Goal: Transaction & Acquisition: Purchase product/service

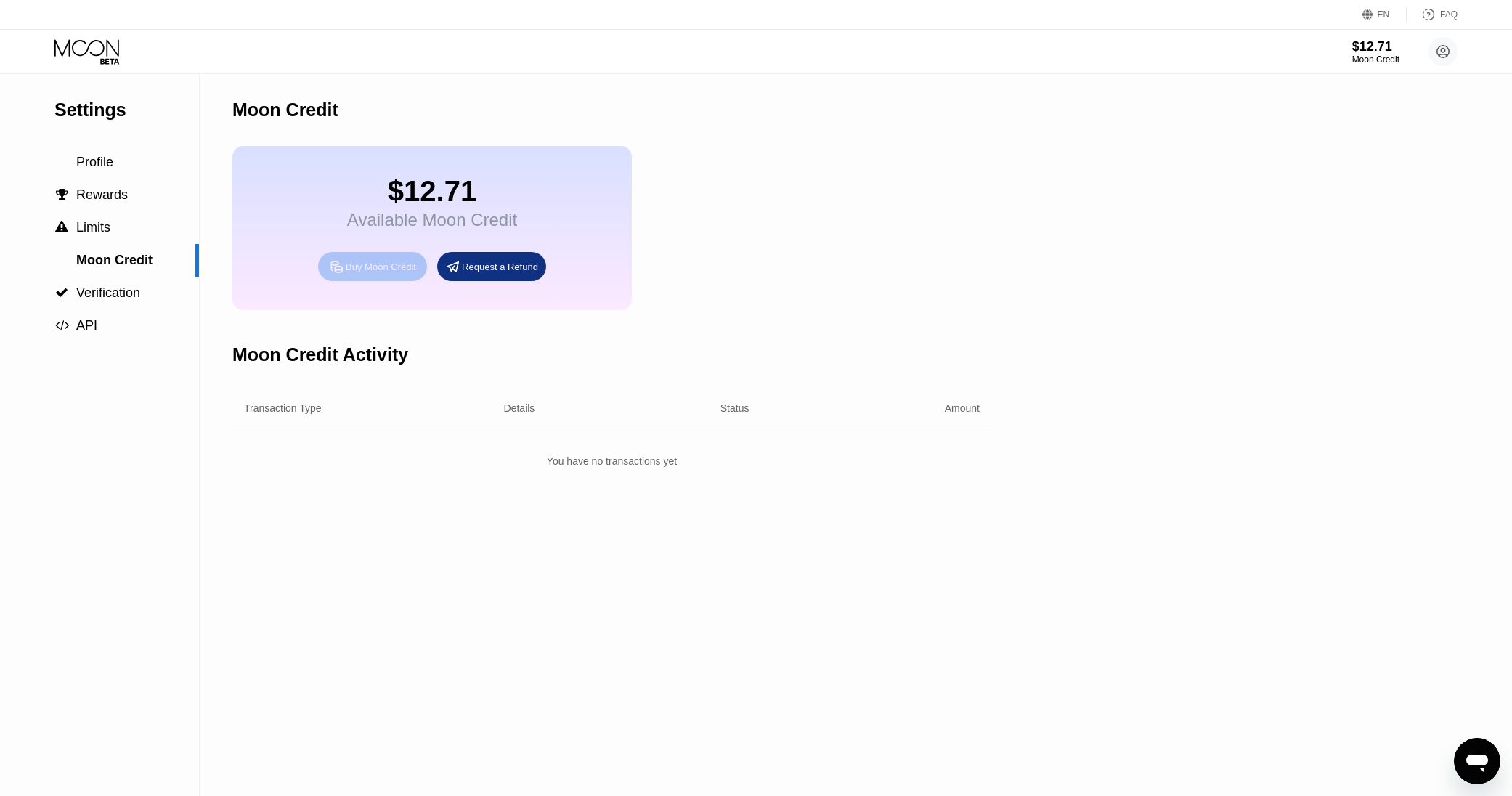
click at [362, 255] on div "Buy Moon Credit" at bounding box center [372, 266] width 109 height 29
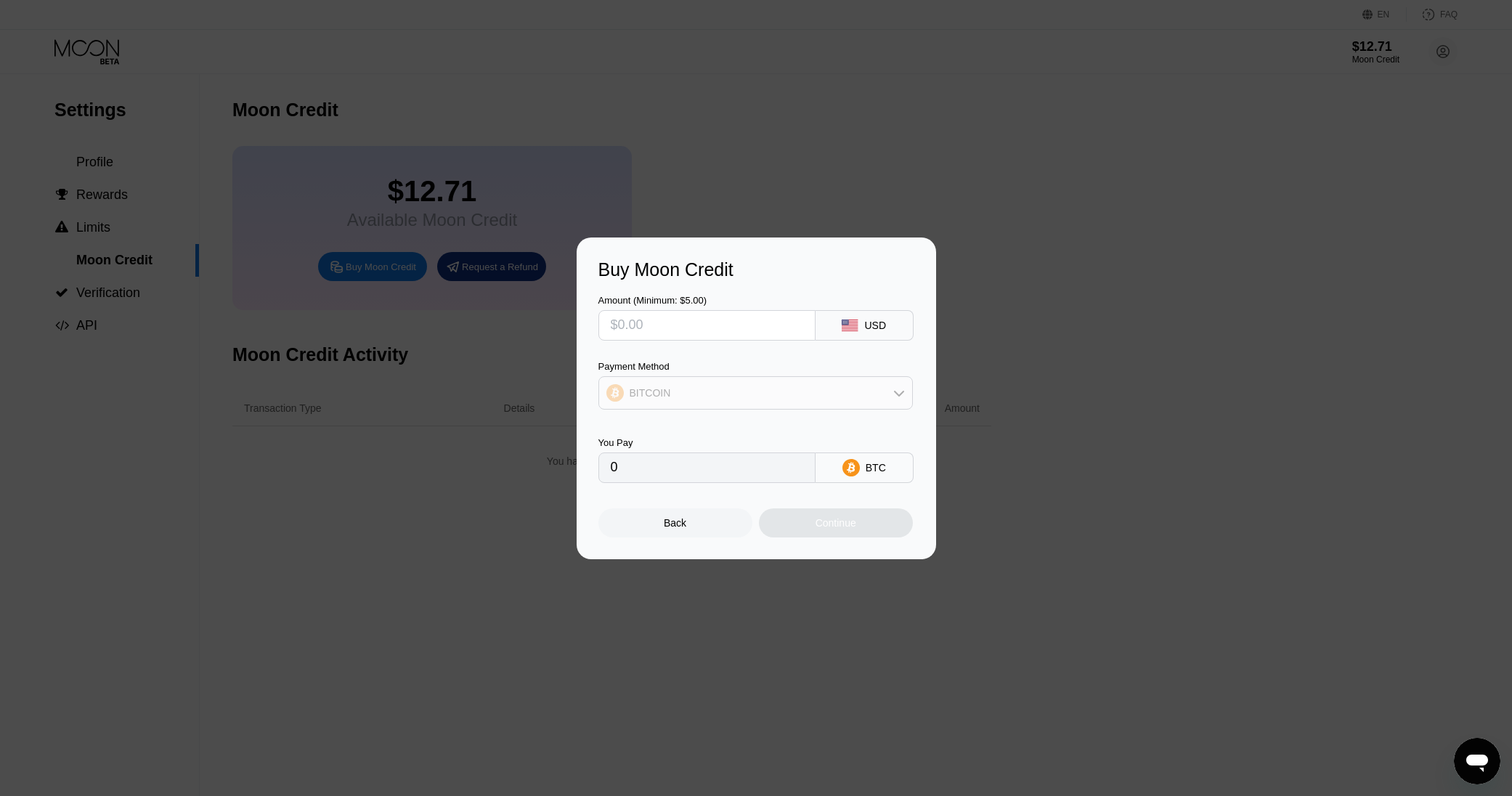
click at [826, 391] on div "BITCOIN" at bounding box center [756, 393] width 313 height 29
click at [673, 493] on span "USDC on Polygon" at bounding box center [674, 497] width 83 height 12
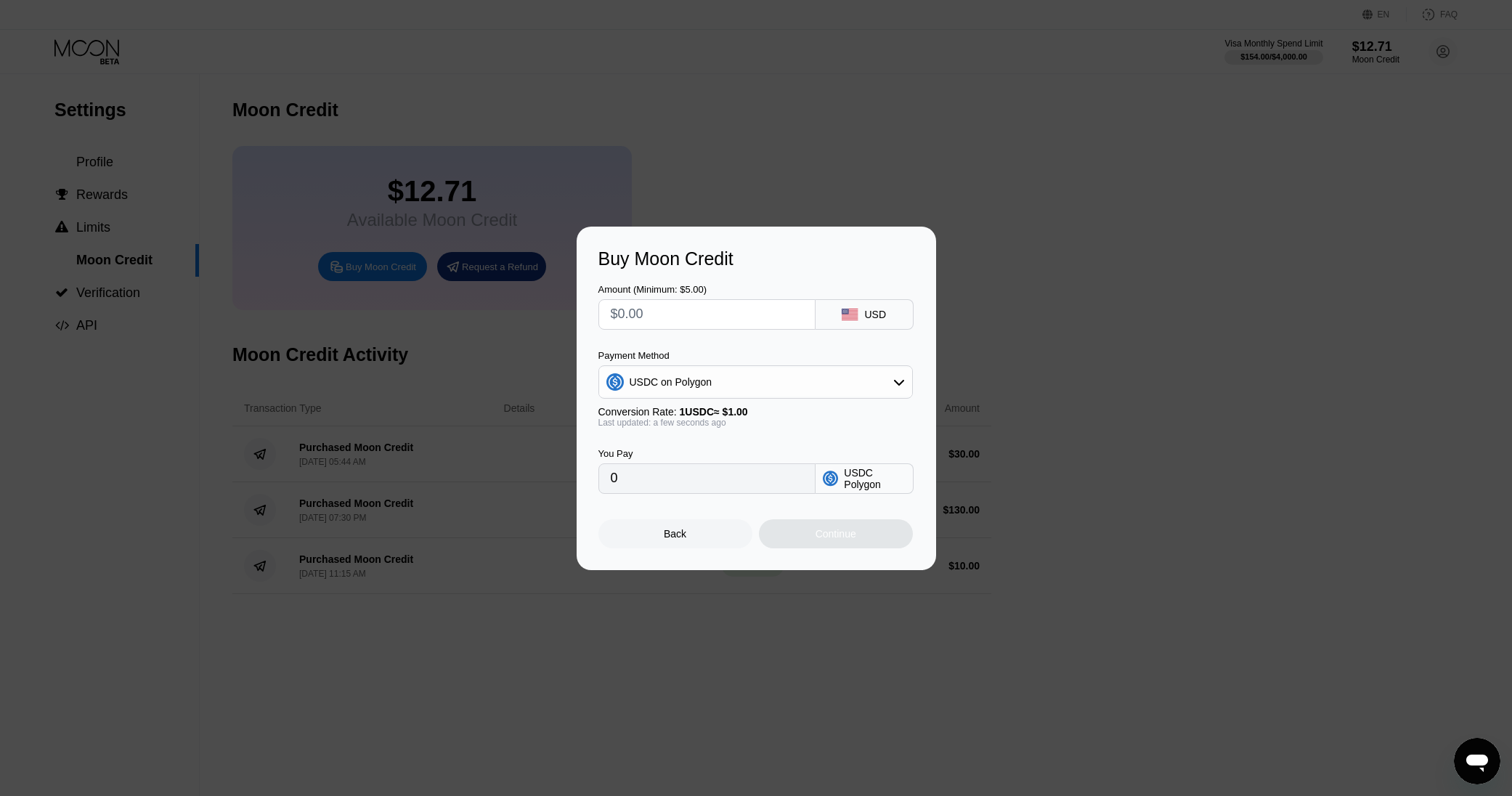
click at [654, 324] on input "text" at bounding box center [707, 314] width 192 height 29
click at [657, 310] on input "text" at bounding box center [707, 314] width 192 height 29
type input "$4"
type input "4.00000000"
type input "$40"
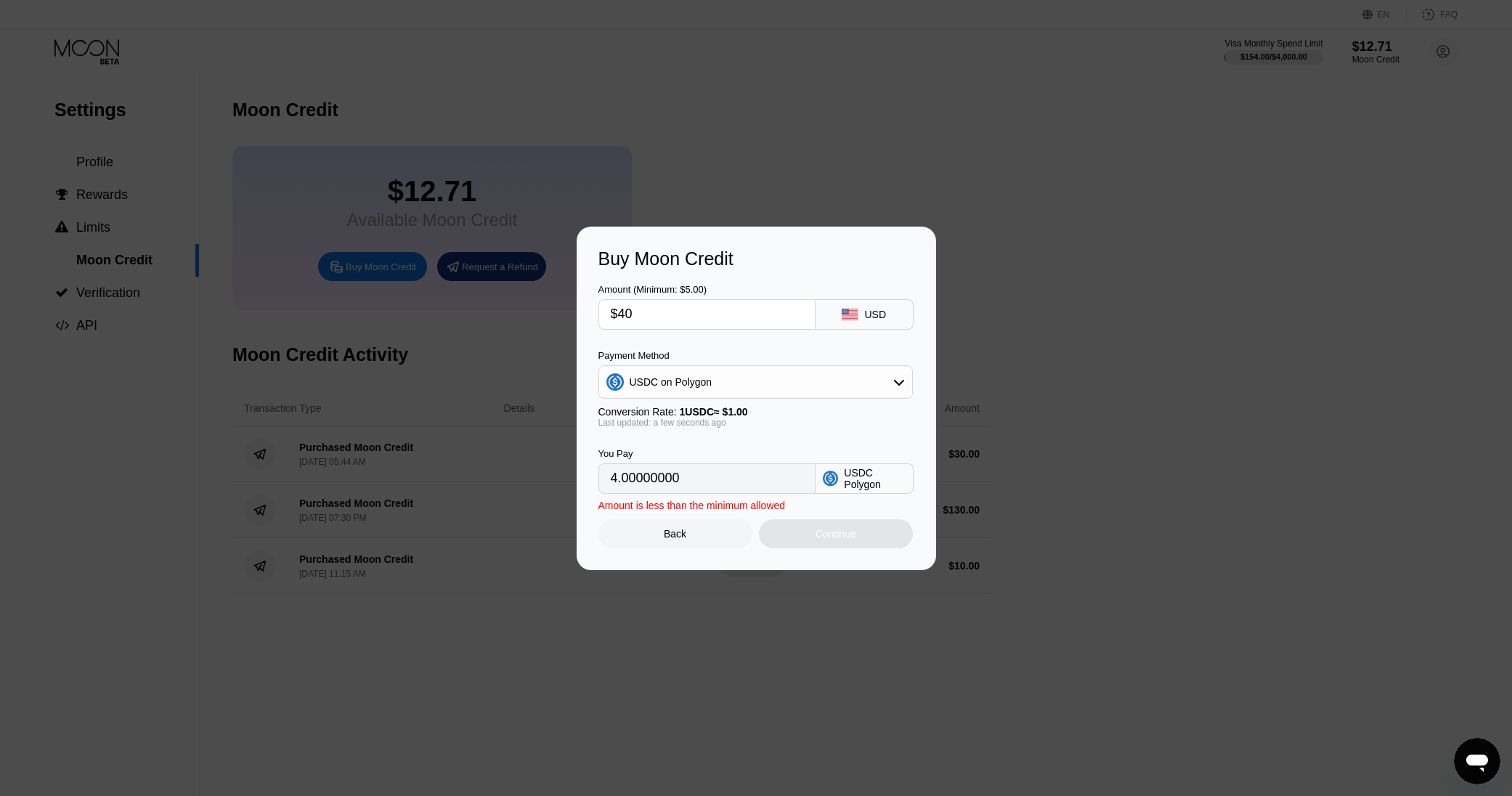
type input "40.00000000"
click at [711, 480] on input "40.00000000" at bounding box center [707, 478] width 192 height 29
click at [703, 486] on input "40.00000000" at bounding box center [707, 478] width 192 height 29
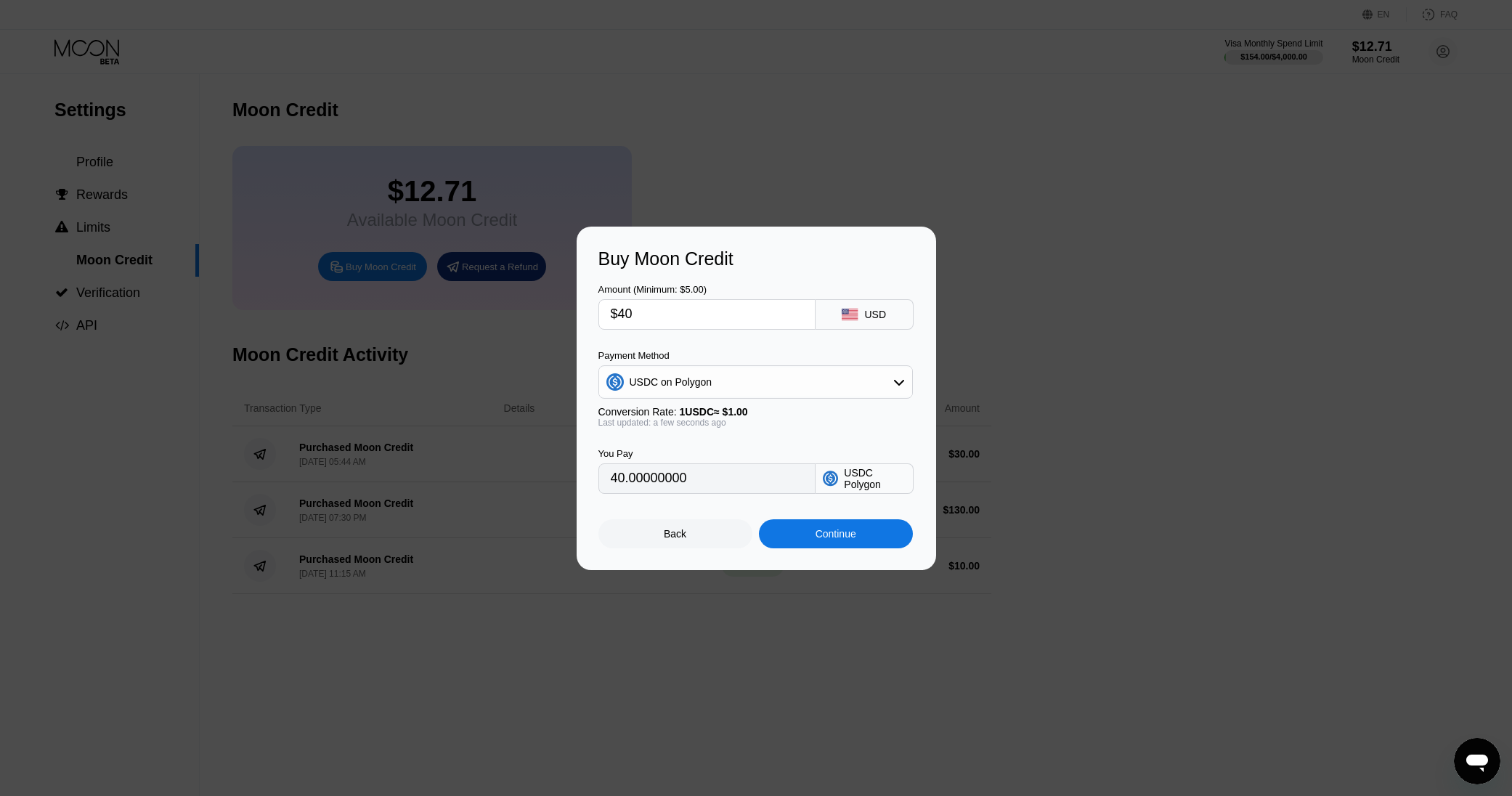
click at [706, 313] on input "$40" at bounding box center [707, 314] width 192 height 29
type input "$1"
type input "1.00000000"
type input "$15"
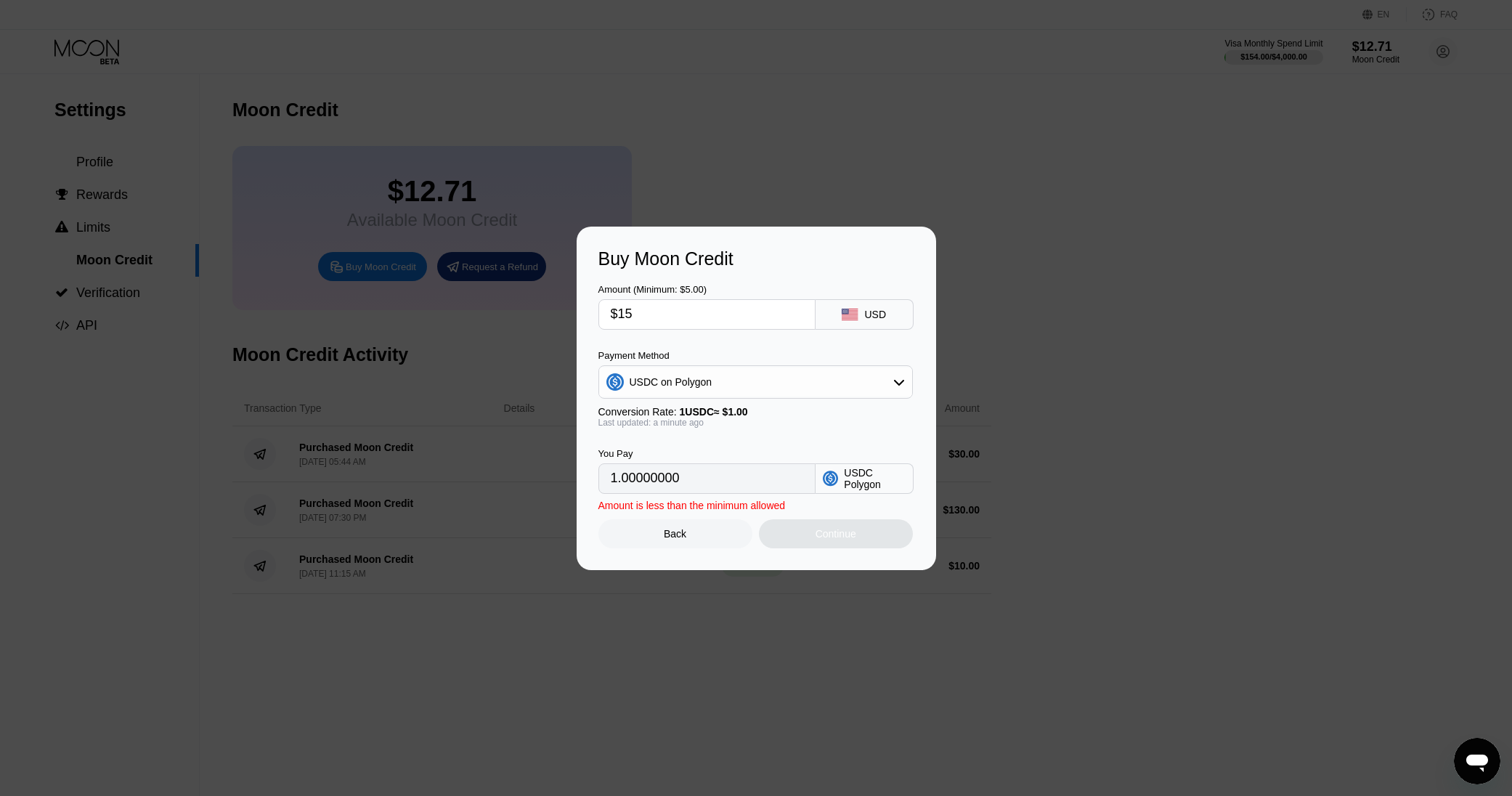
type input "15.00000000"
type input "$15"
click at [774, 418] on div "Last updated: a minute ago" at bounding box center [755, 422] width 314 height 10
click at [826, 540] on div "Continue" at bounding box center [836, 534] width 40 height 12
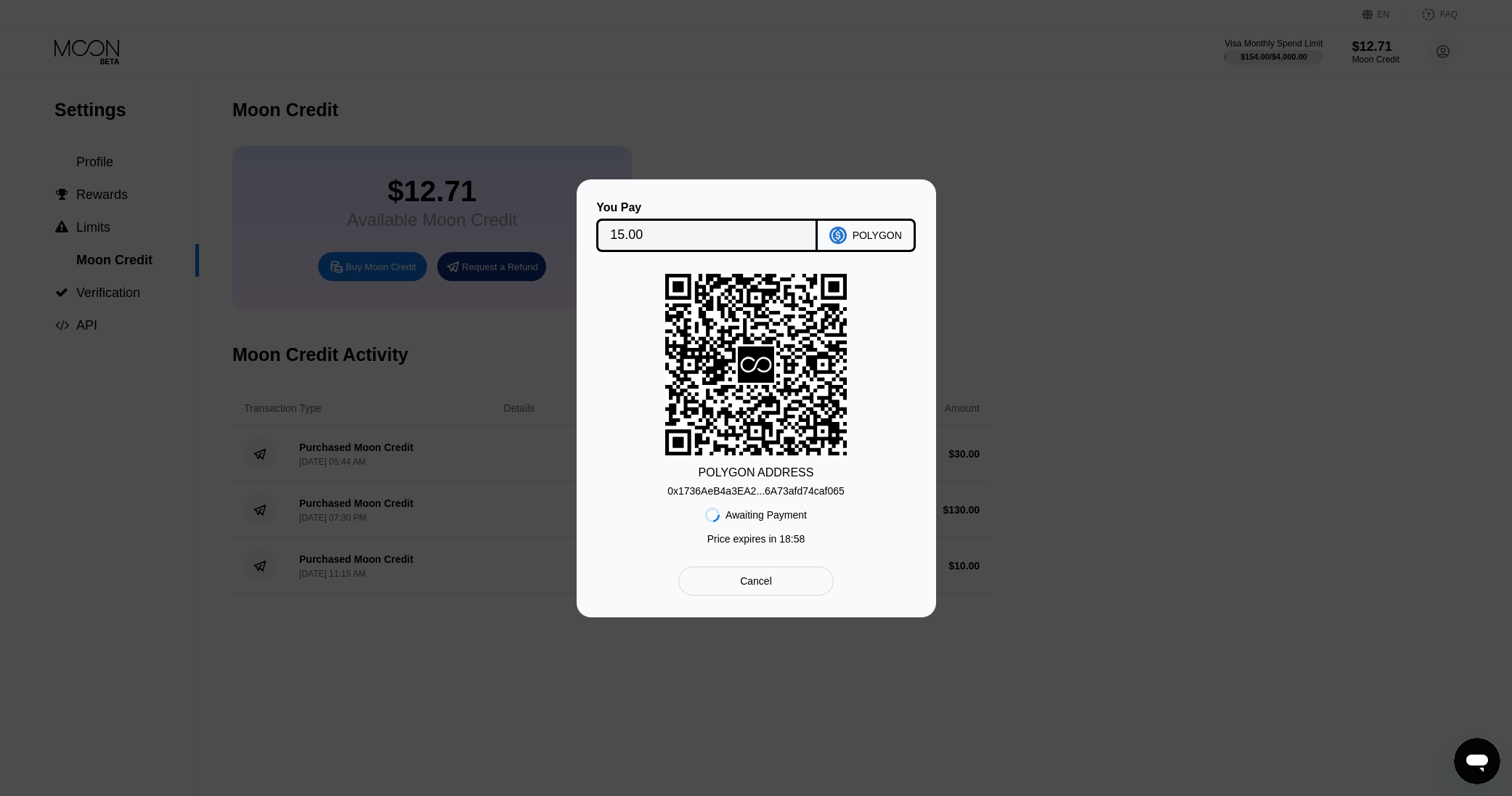
click at [805, 488] on div "0x1736AeB4a3EA2...6A73afd74caf065" at bounding box center [756, 490] width 177 height 12
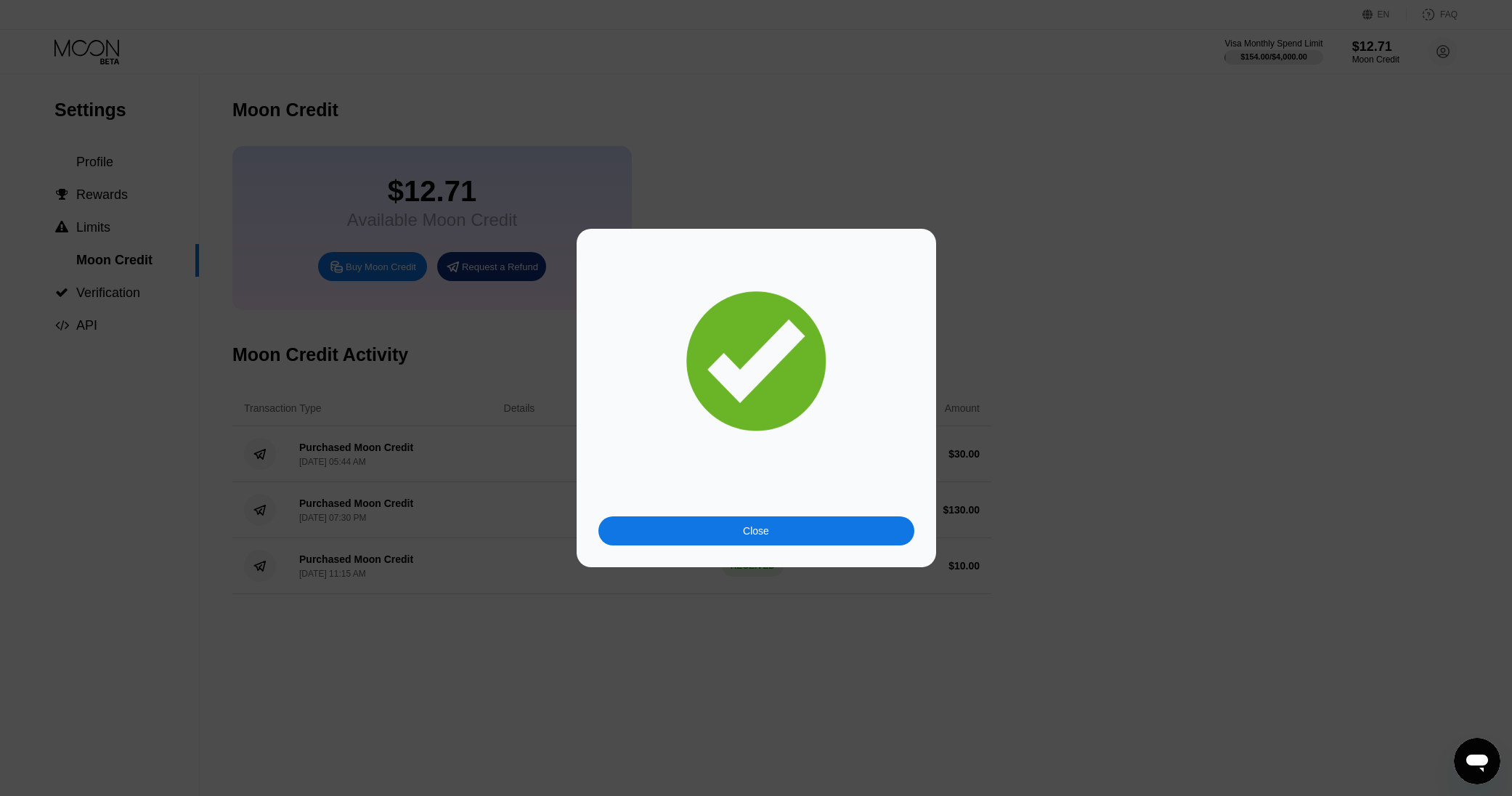
click at [735, 530] on div "Close" at bounding box center [756, 531] width 316 height 29
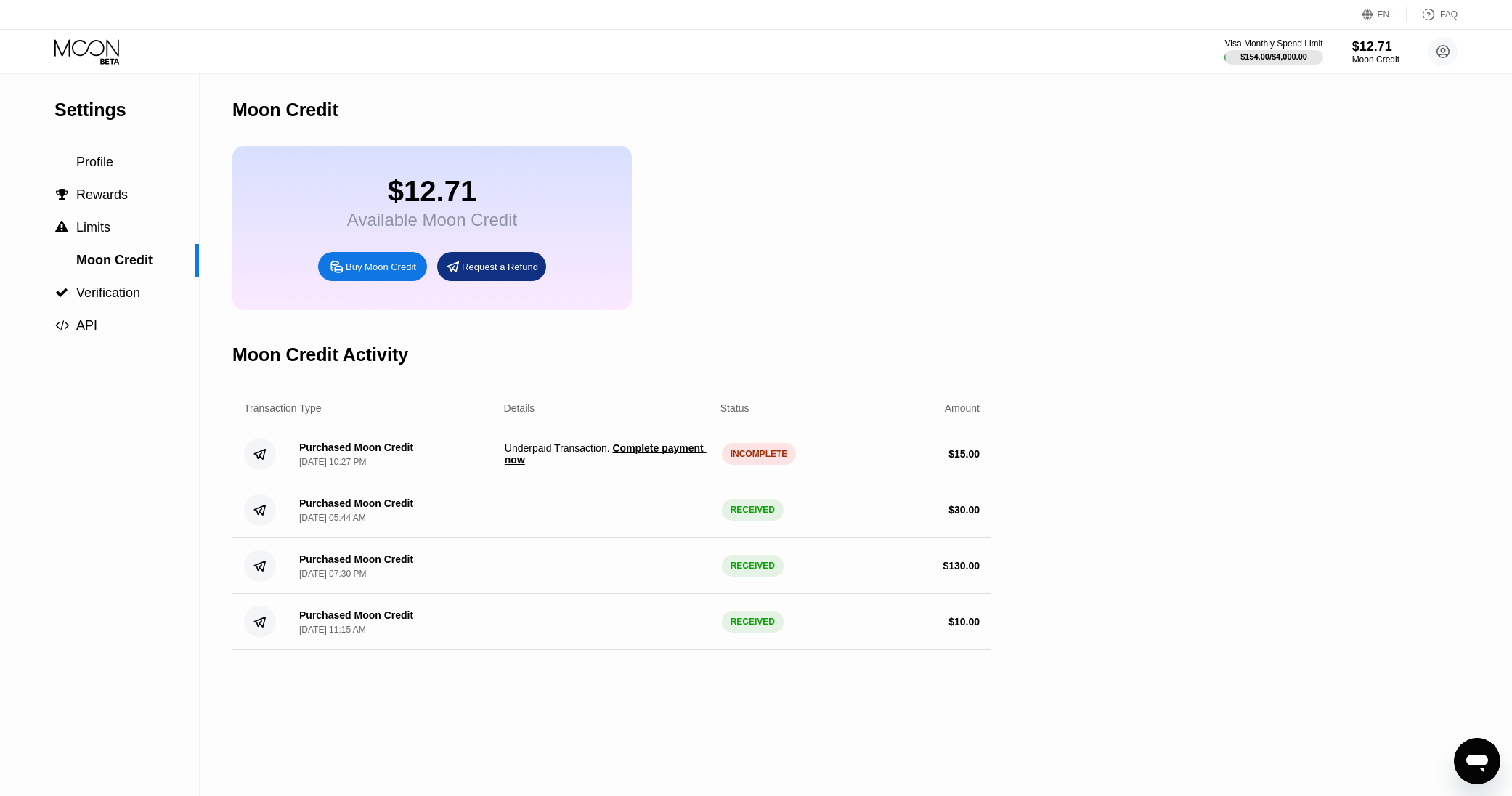
click at [590, 446] on span "Underpaid Transaction . Complete payment now" at bounding box center [607, 454] width 206 height 23
click at [707, 333] on div "Moon Credit Activity" at bounding box center [612, 355] width 759 height 72
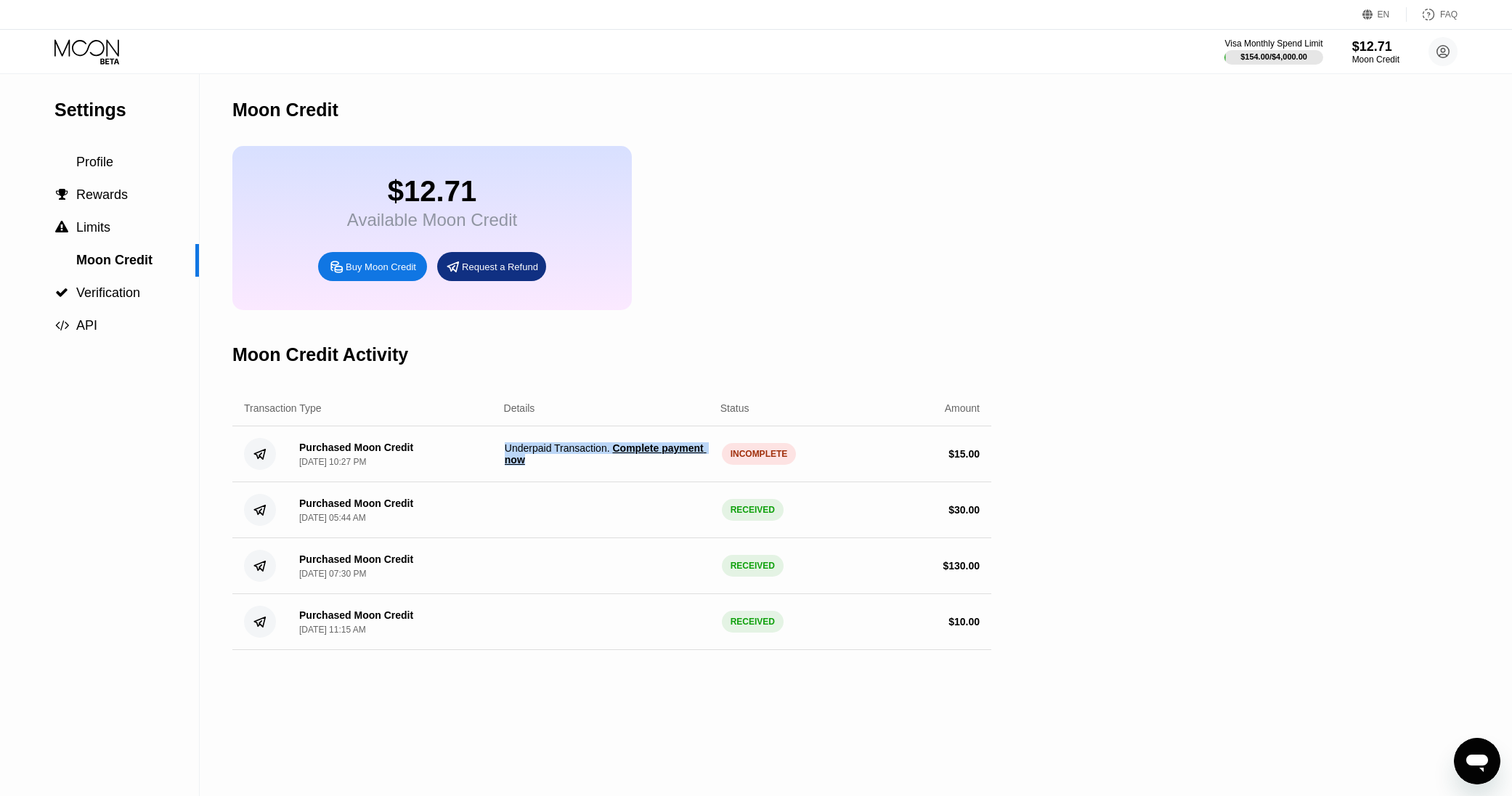
click at [652, 380] on div "Moon Credit Activity" at bounding box center [612, 355] width 759 height 72
click at [673, 307] on div "$12.71 Available Moon Credit Buy Moon Credit Request a Refund" at bounding box center [612, 228] width 759 height 164
click at [333, 386] on div "Moon Credit Activity" at bounding box center [612, 355] width 759 height 72
click at [644, 450] on span "Complete payment now" at bounding box center [606, 454] width 202 height 23
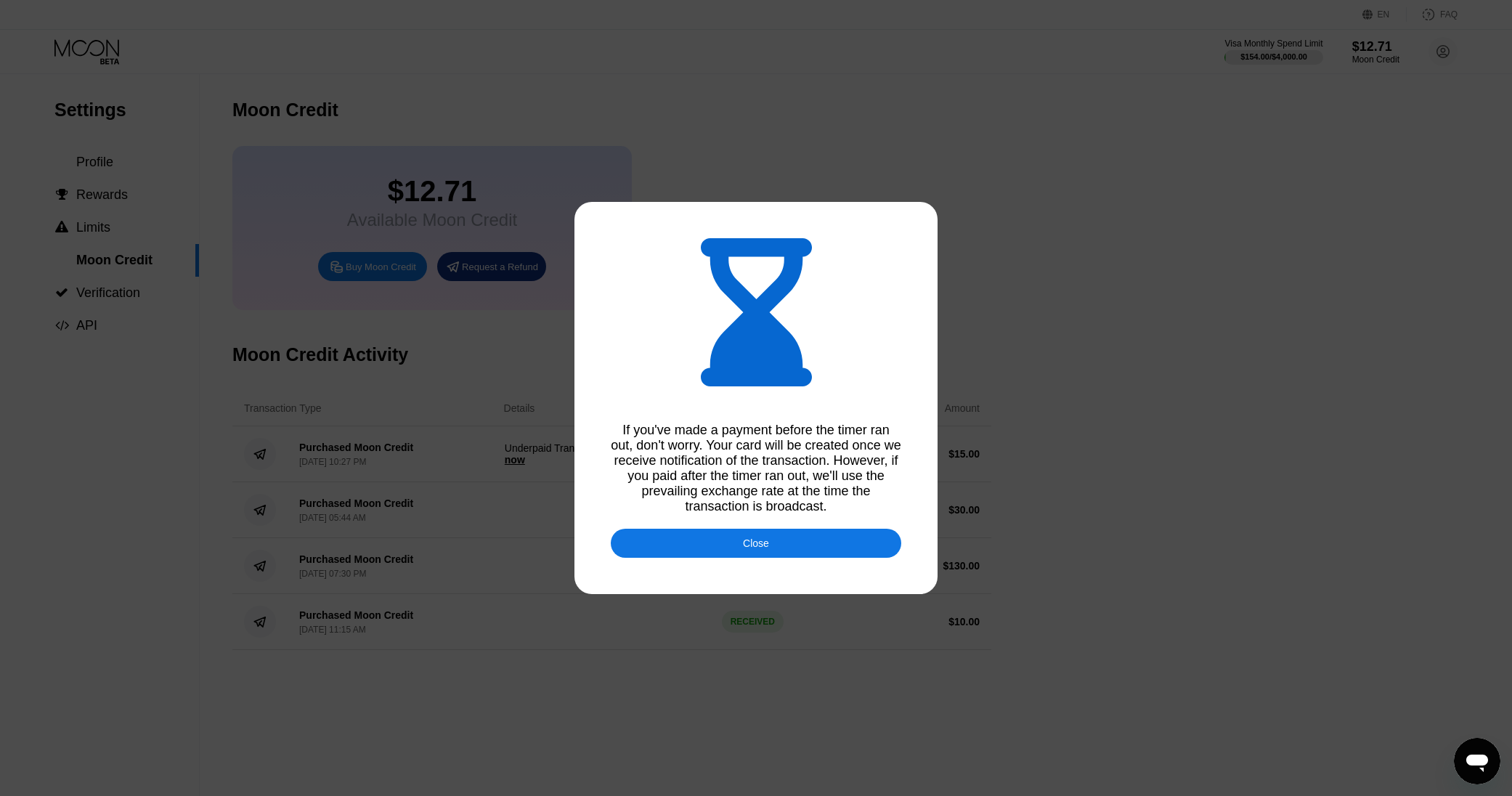
click at [753, 550] on div "Close" at bounding box center [756, 543] width 290 height 29
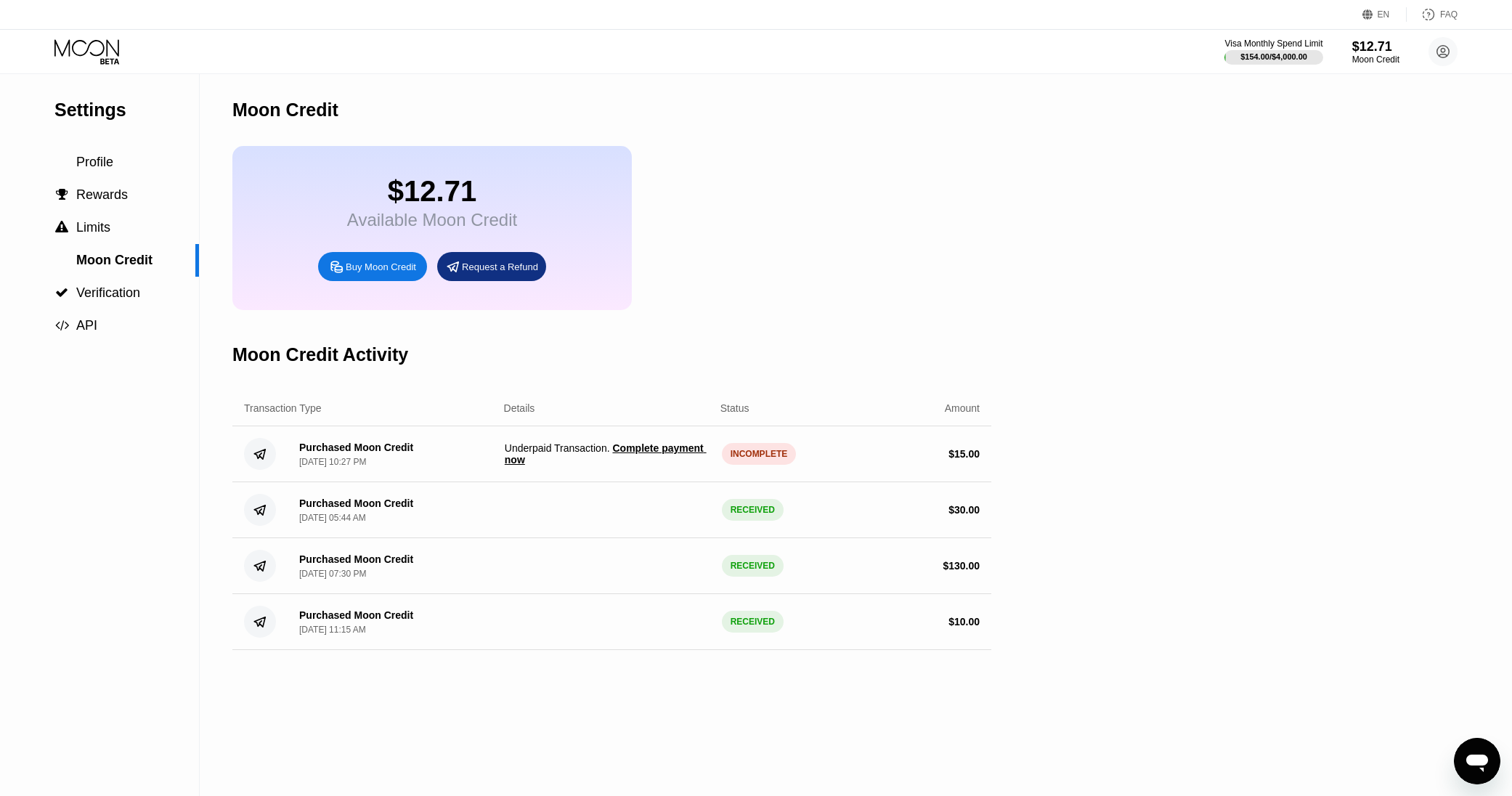
click at [154, 32] on div "Visa Monthly Spend Limit $154.00 / $4,000.00 $12.71 Moon Credit Stefan Mytchyk …" at bounding box center [756, 51] width 1512 height 43
click at [93, 164] on span "Profile" at bounding box center [95, 161] width 37 height 15
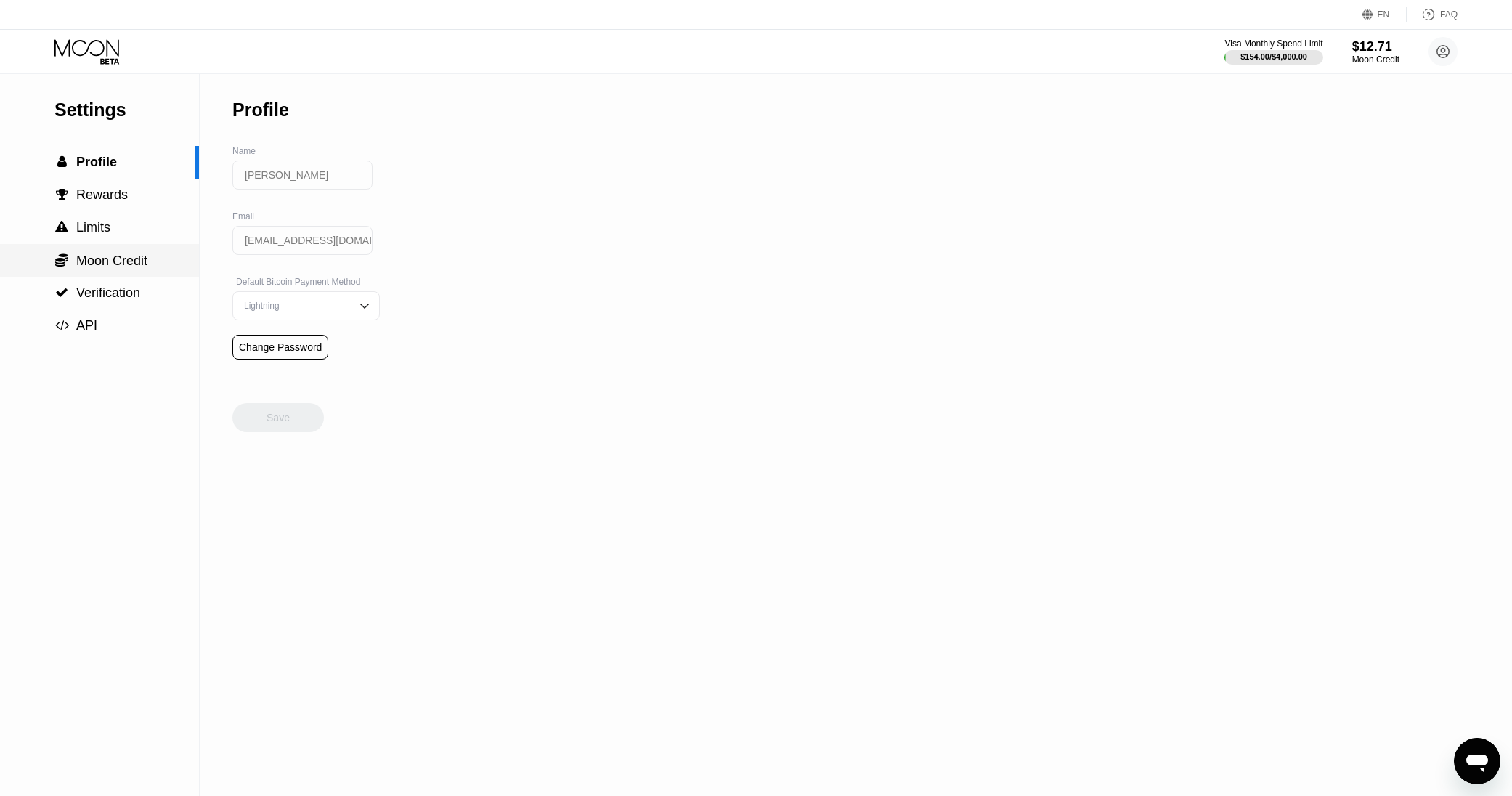
click at [123, 257] on span "Moon Credit" at bounding box center [112, 261] width 71 height 15
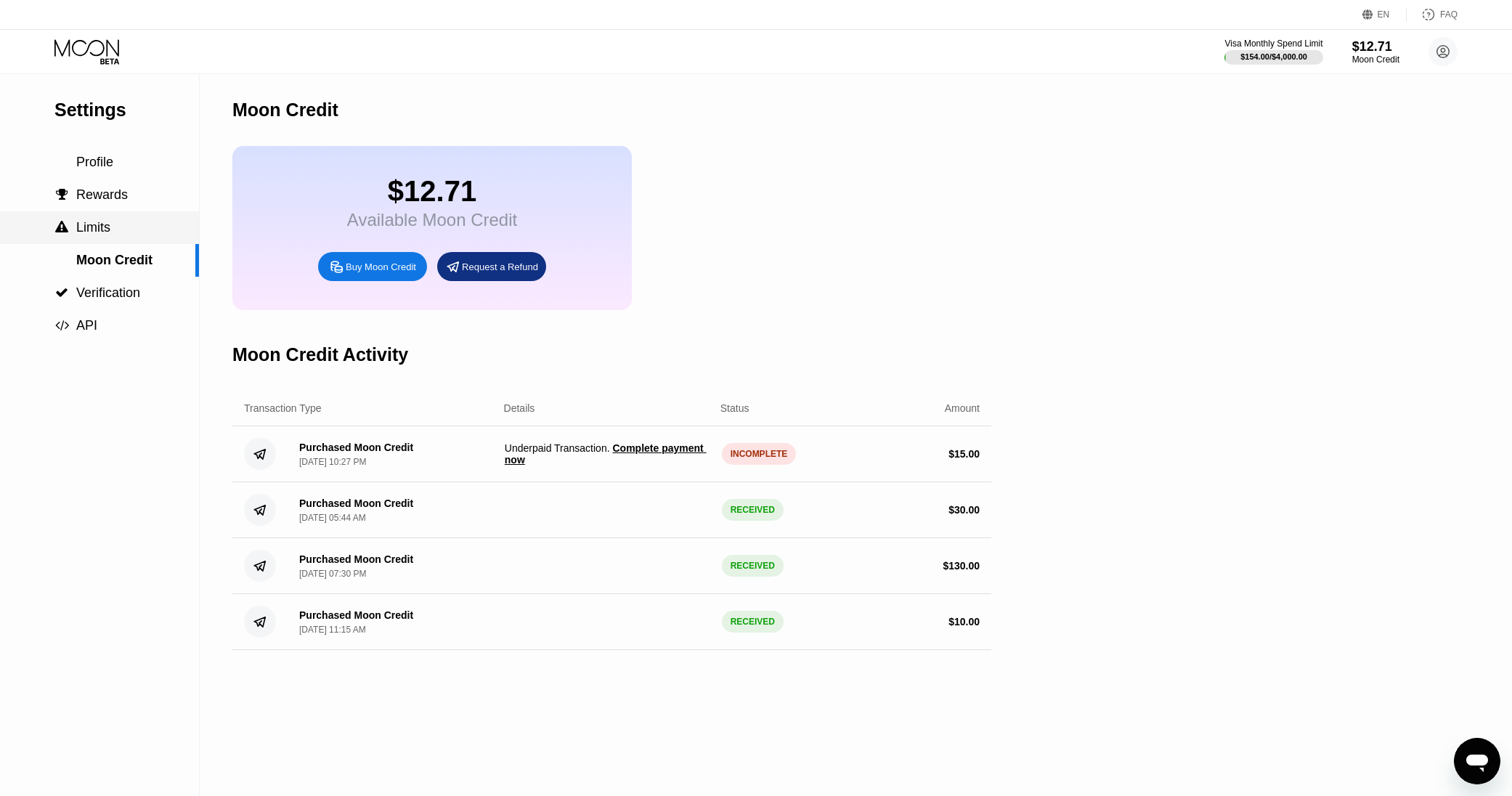
click at [138, 209] on div " Rewards" at bounding box center [99, 195] width 199 height 33
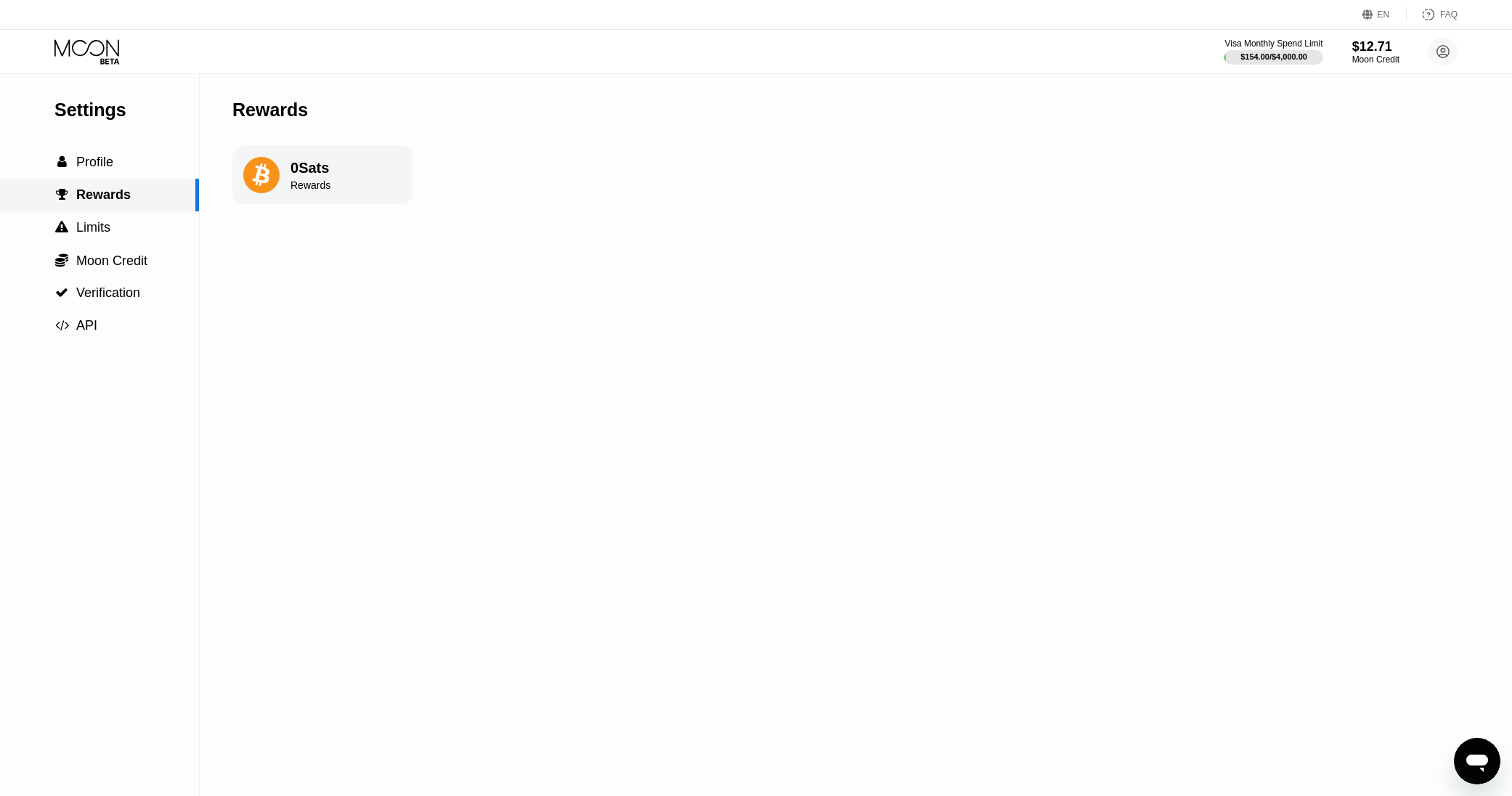
click at [142, 196] on div " Rewards" at bounding box center [98, 196] width 195 height 16
click at [128, 229] on div " Limits" at bounding box center [99, 228] width 199 height 16
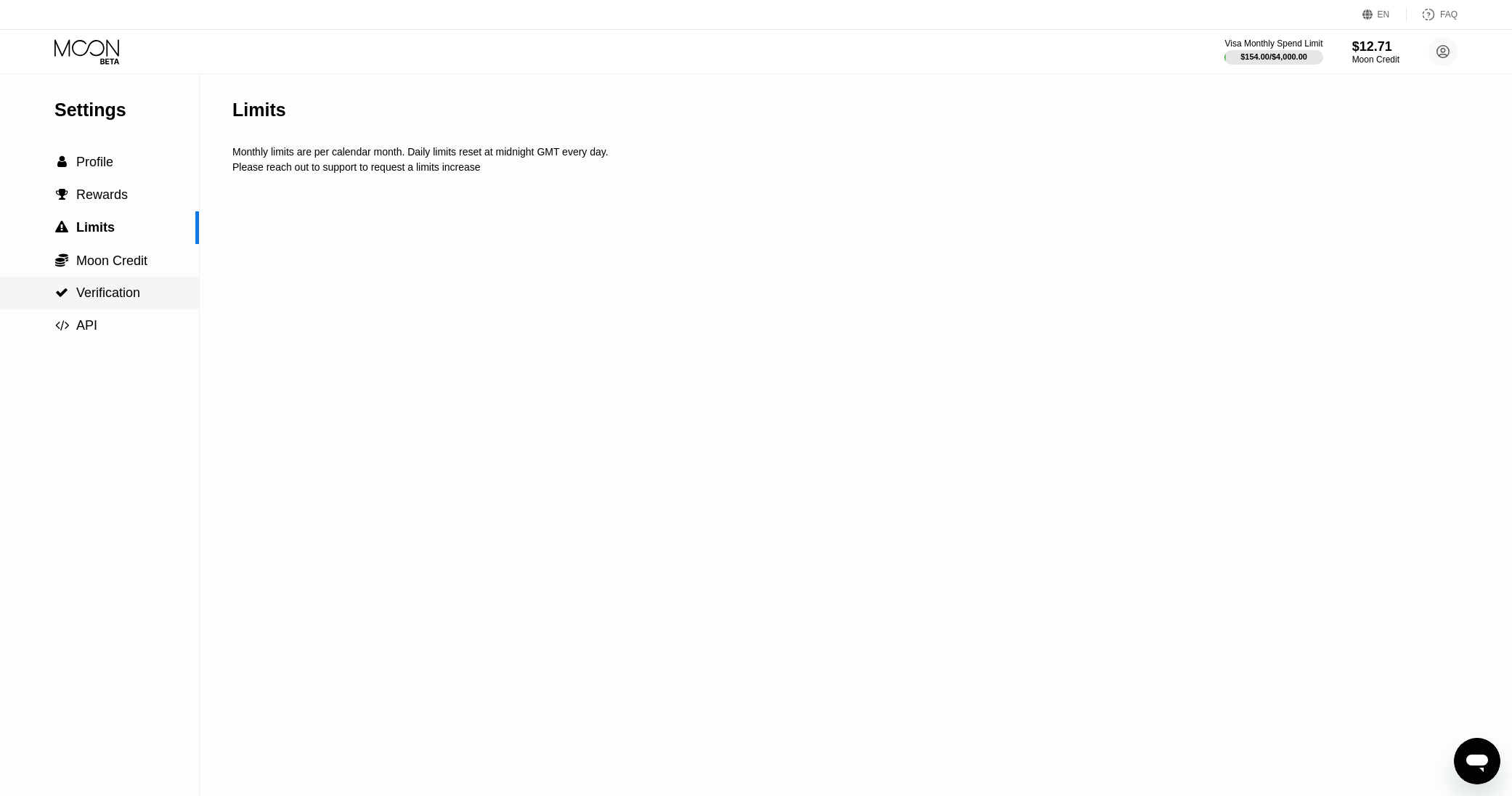
click at [119, 286] on span "Verification" at bounding box center [108, 292] width 64 height 15
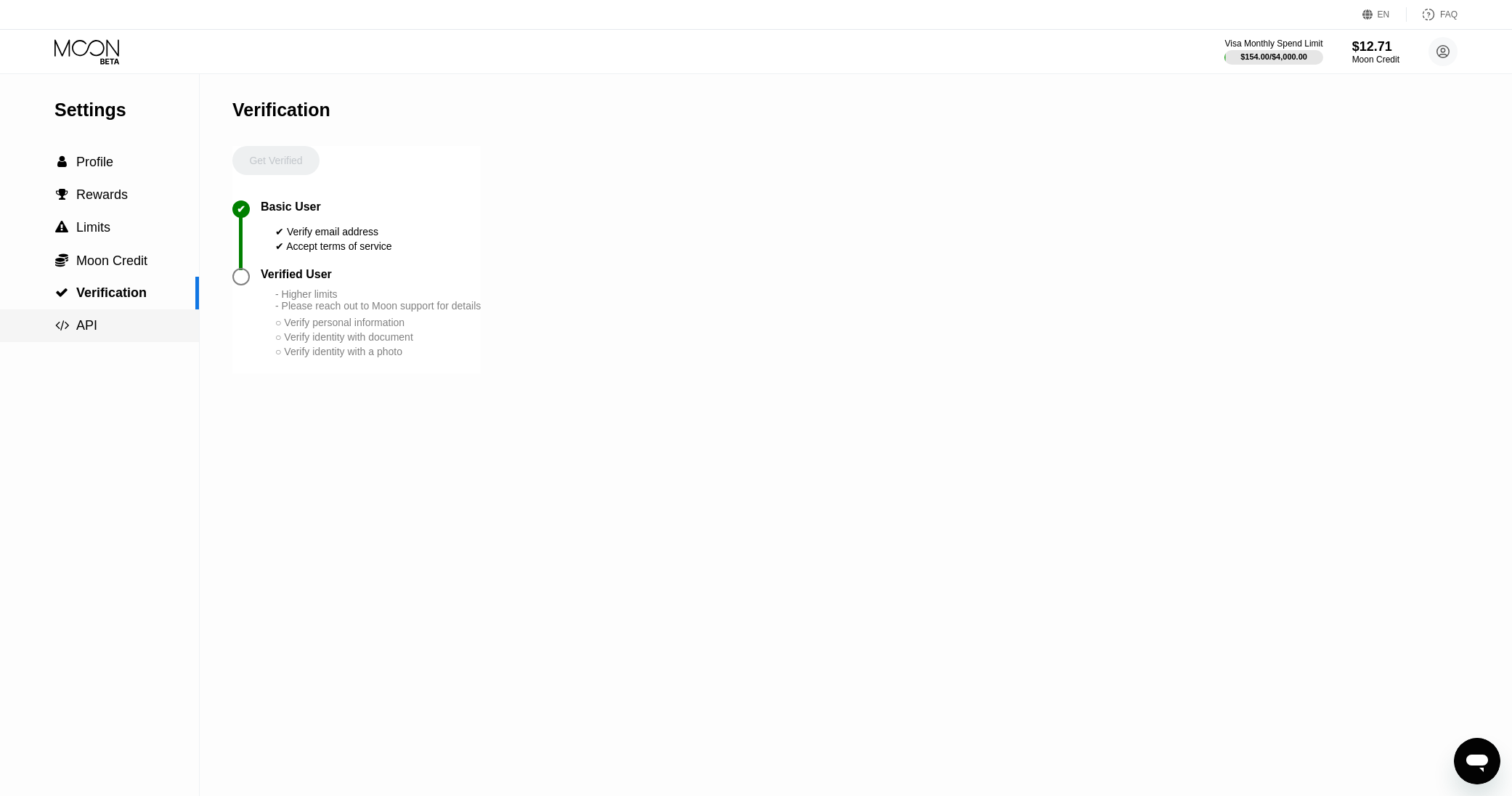
click at [119, 324] on div " API" at bounding box center [99, 326] width 199 height 16
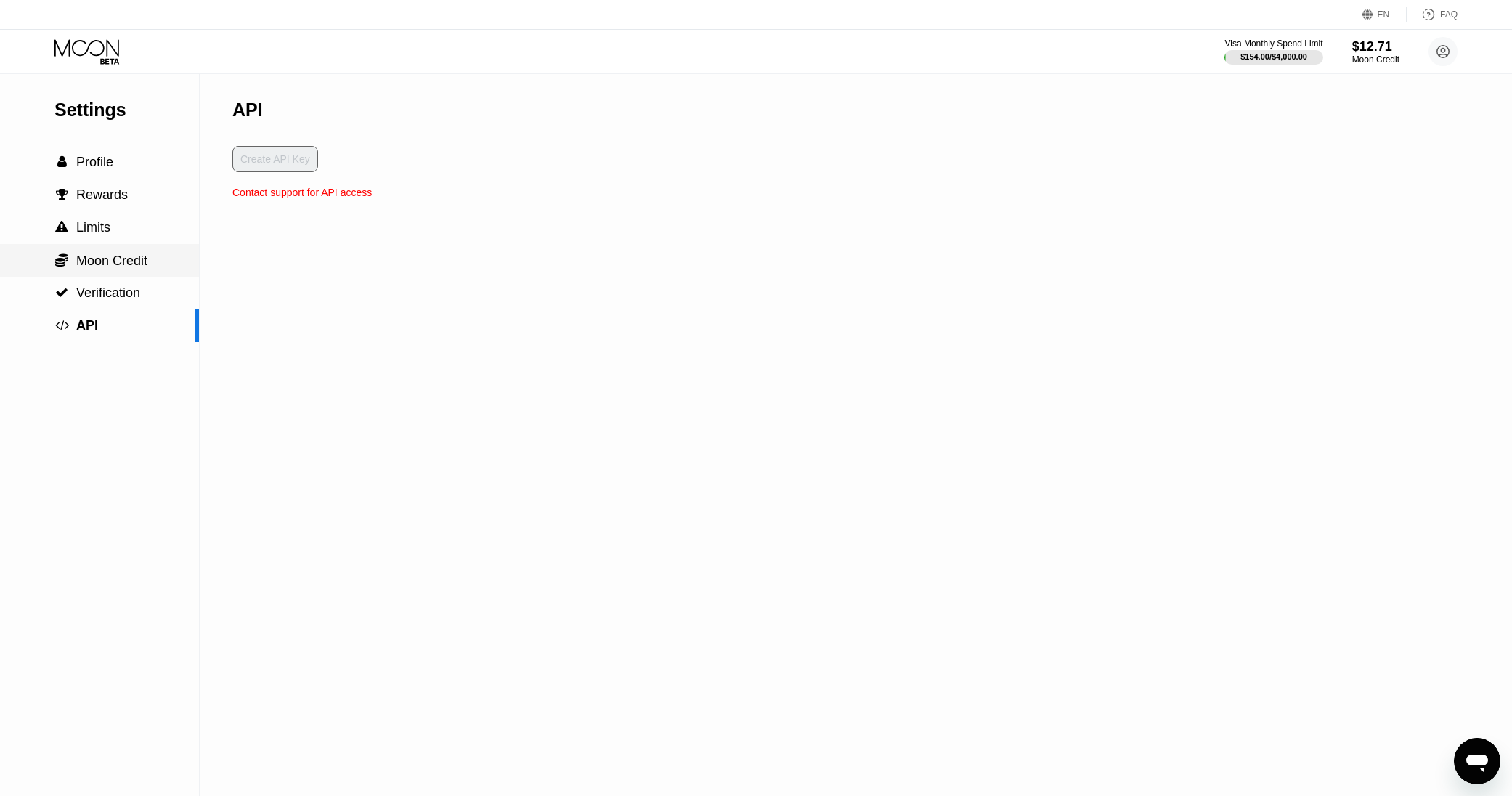
click at [142, 254] on span "Moon Credit" at bounding box center [112, 261] width 71 height 15
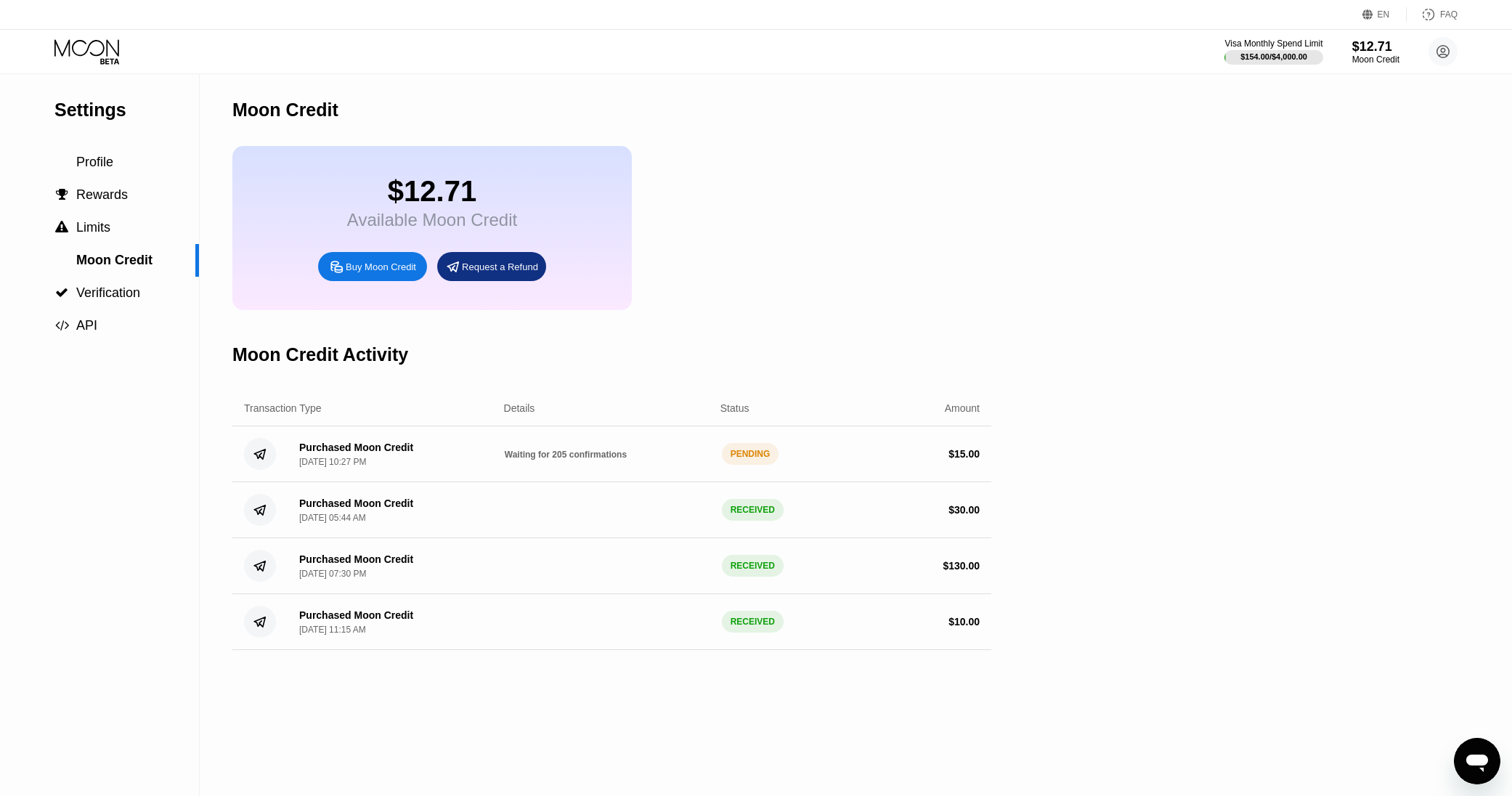
click at [594, 460] on span "Waiting for 205 confirmations" at bounding box center [566, 455] width 122 height 10
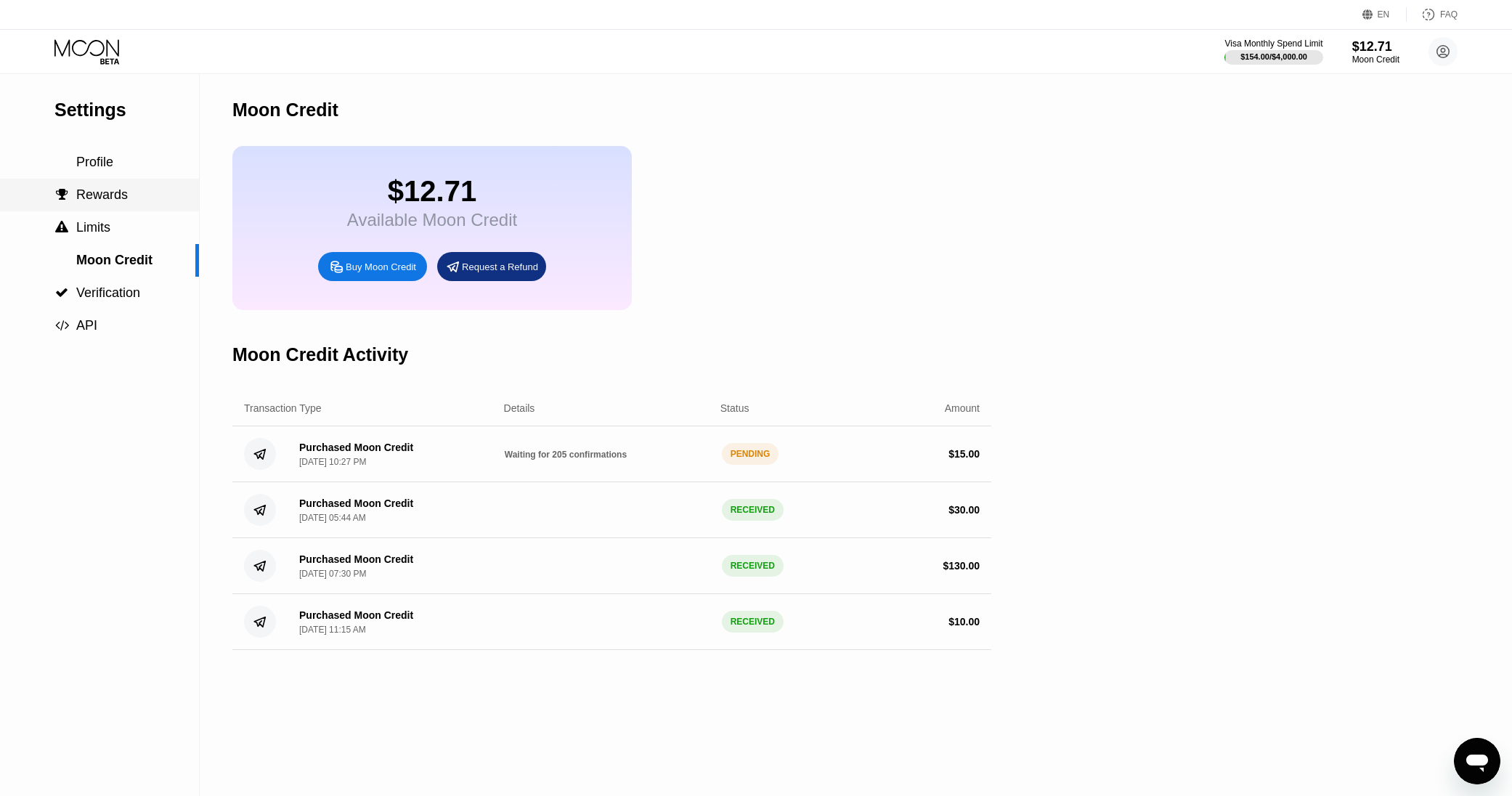
click at [116, 211] on div " Limits" at bounding box center [99, 227] width 199 height 33
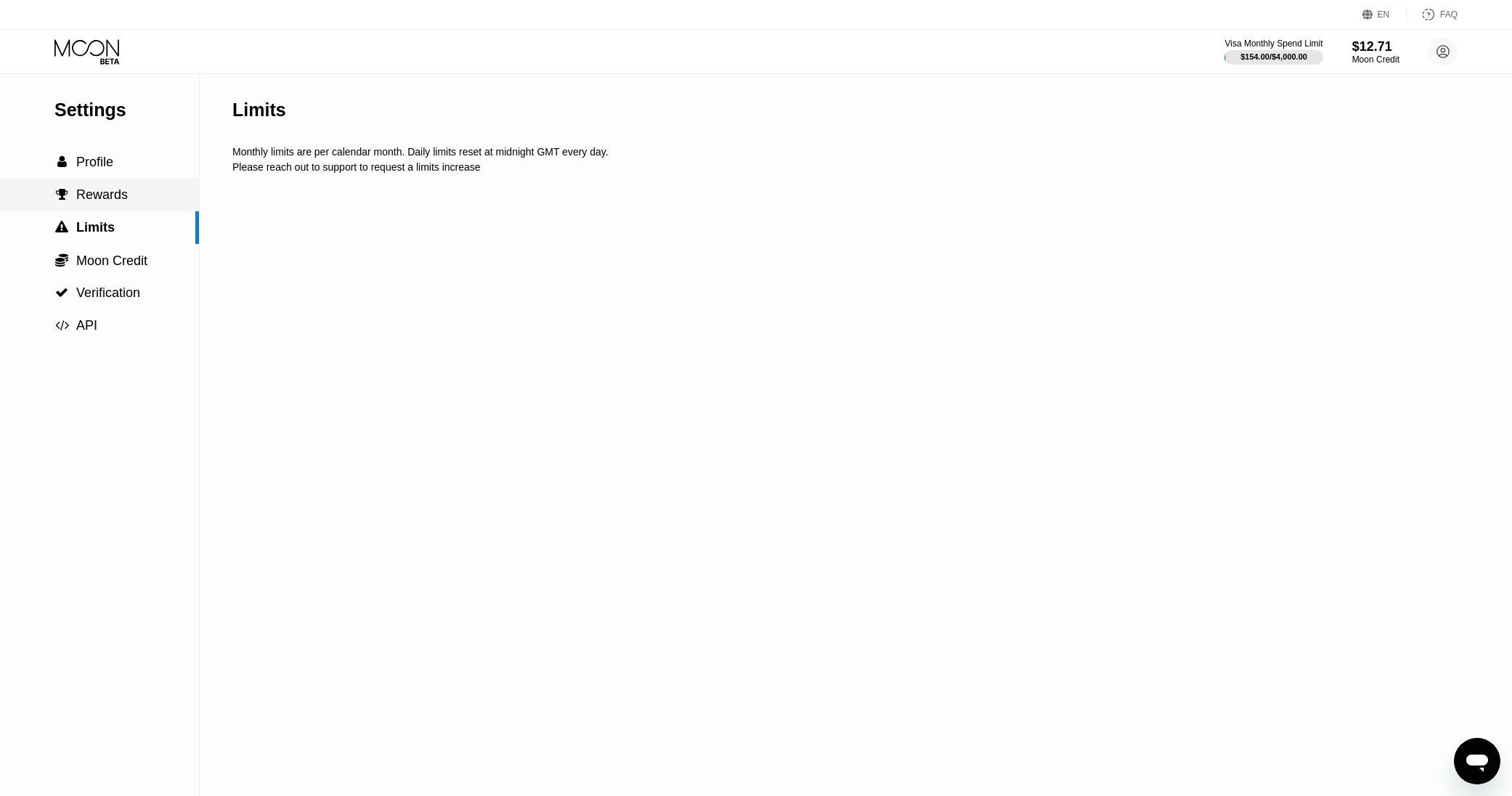
click at [120, 198] on span "Rewards" at bounding box center [102, 195] width 51 height 15
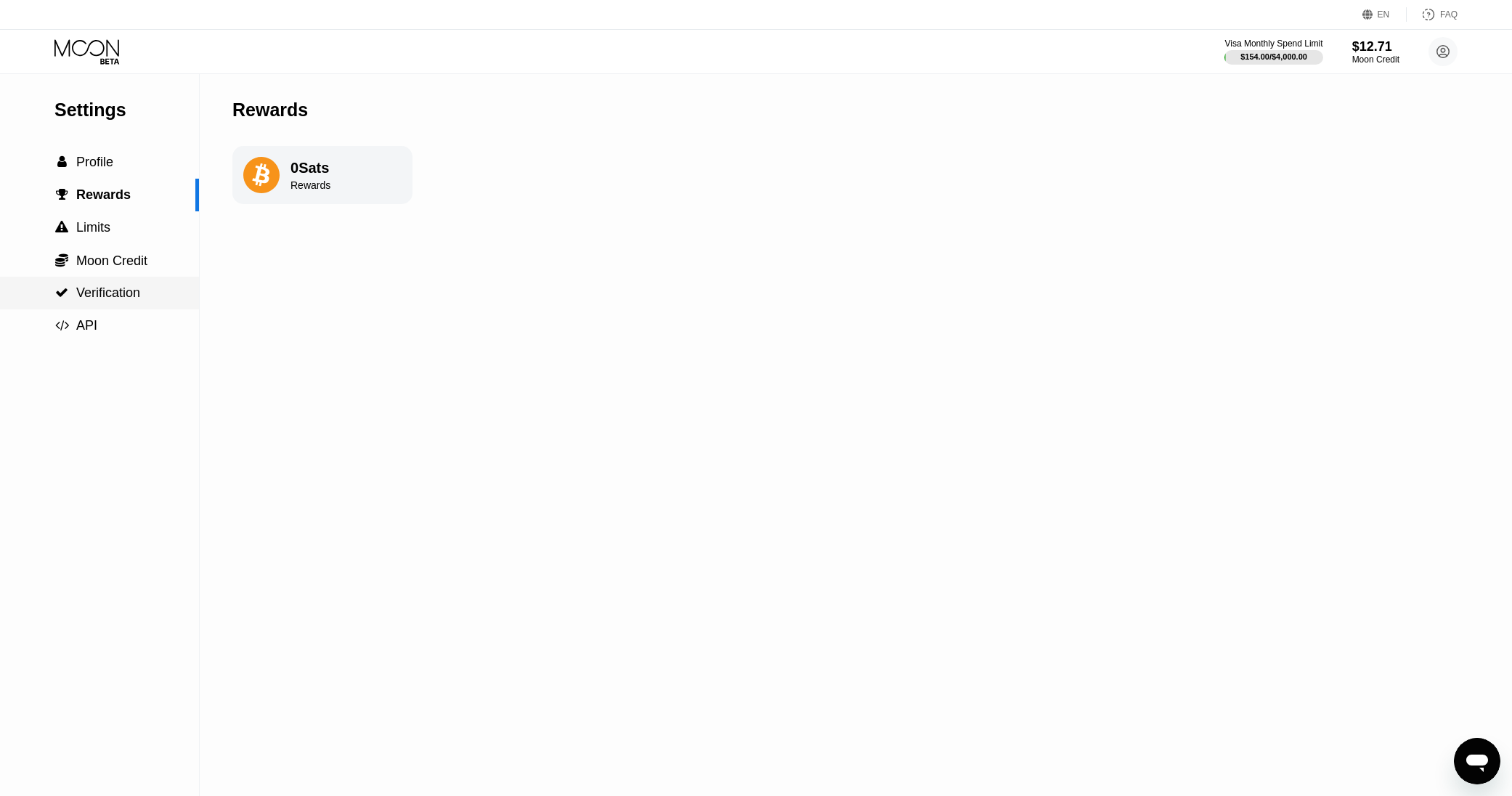
click at [119, 277] on div " Verification" at bounding box center [99, 293] width 199 height 33
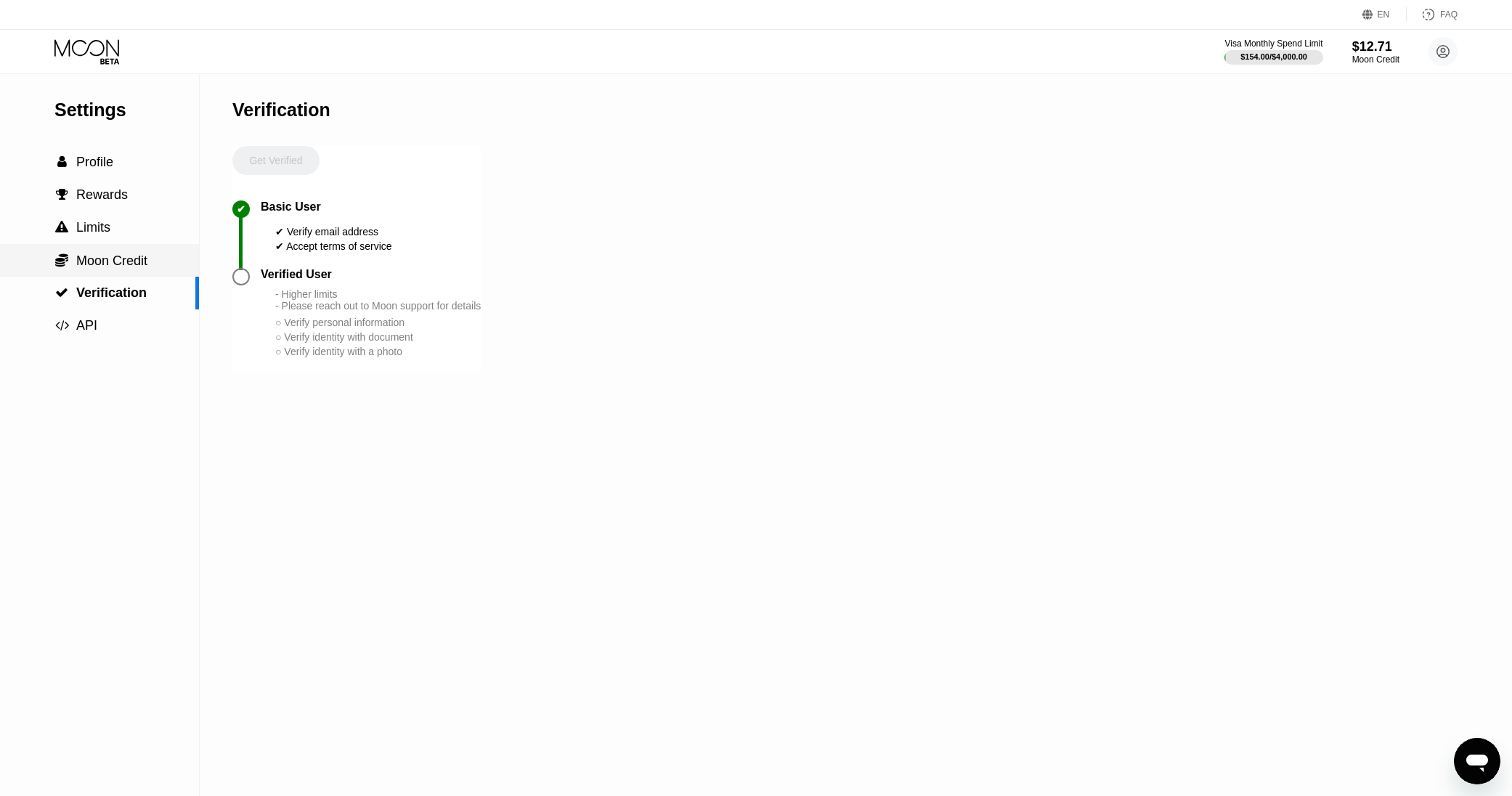
click at [123, 265] on span "Moon Credit" at bounding box center [112, 261] width 71 height 15
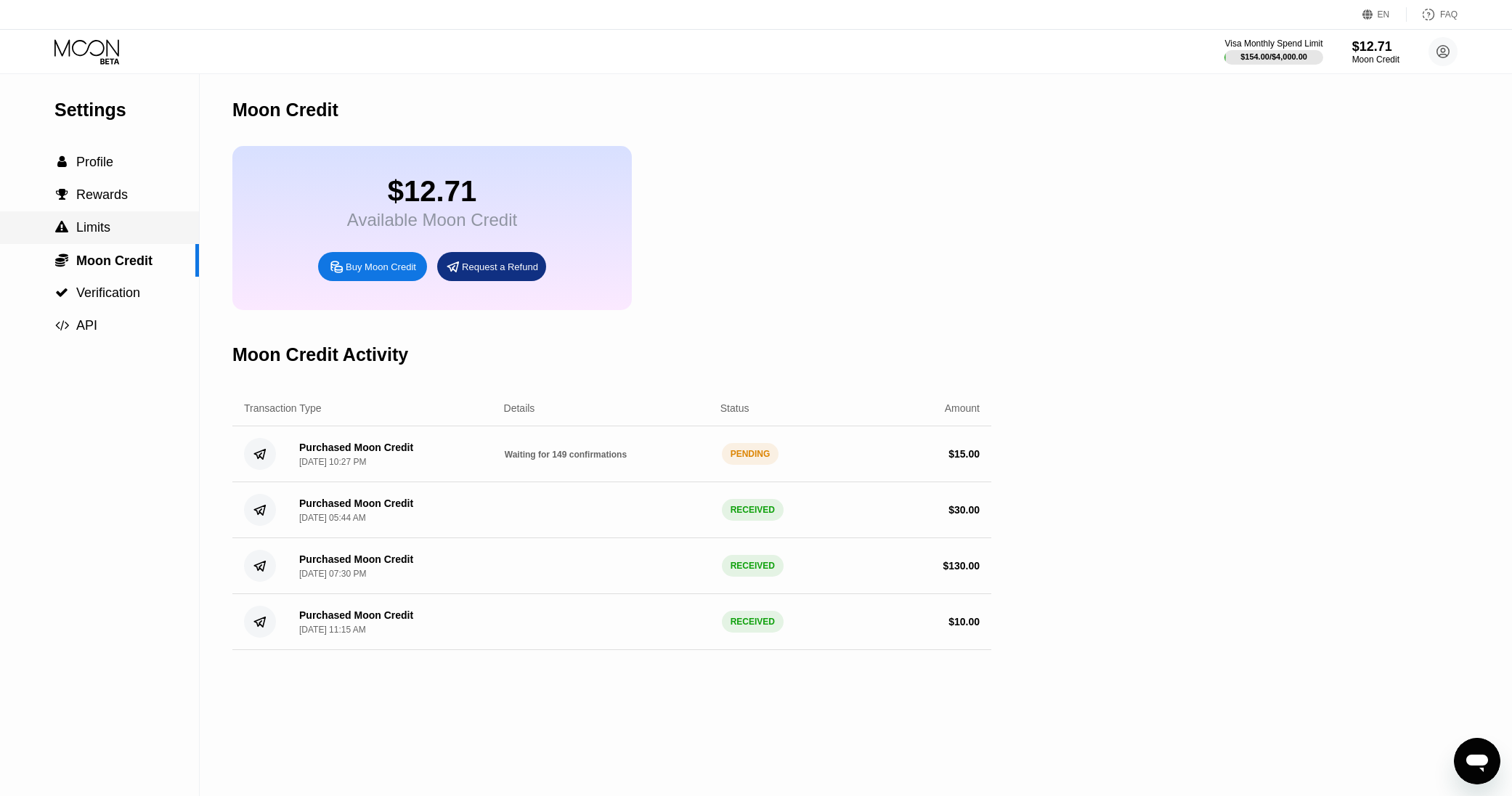
click at [106, 215] on div " Limits" at bounding box center [99, 227] width 199 height 33
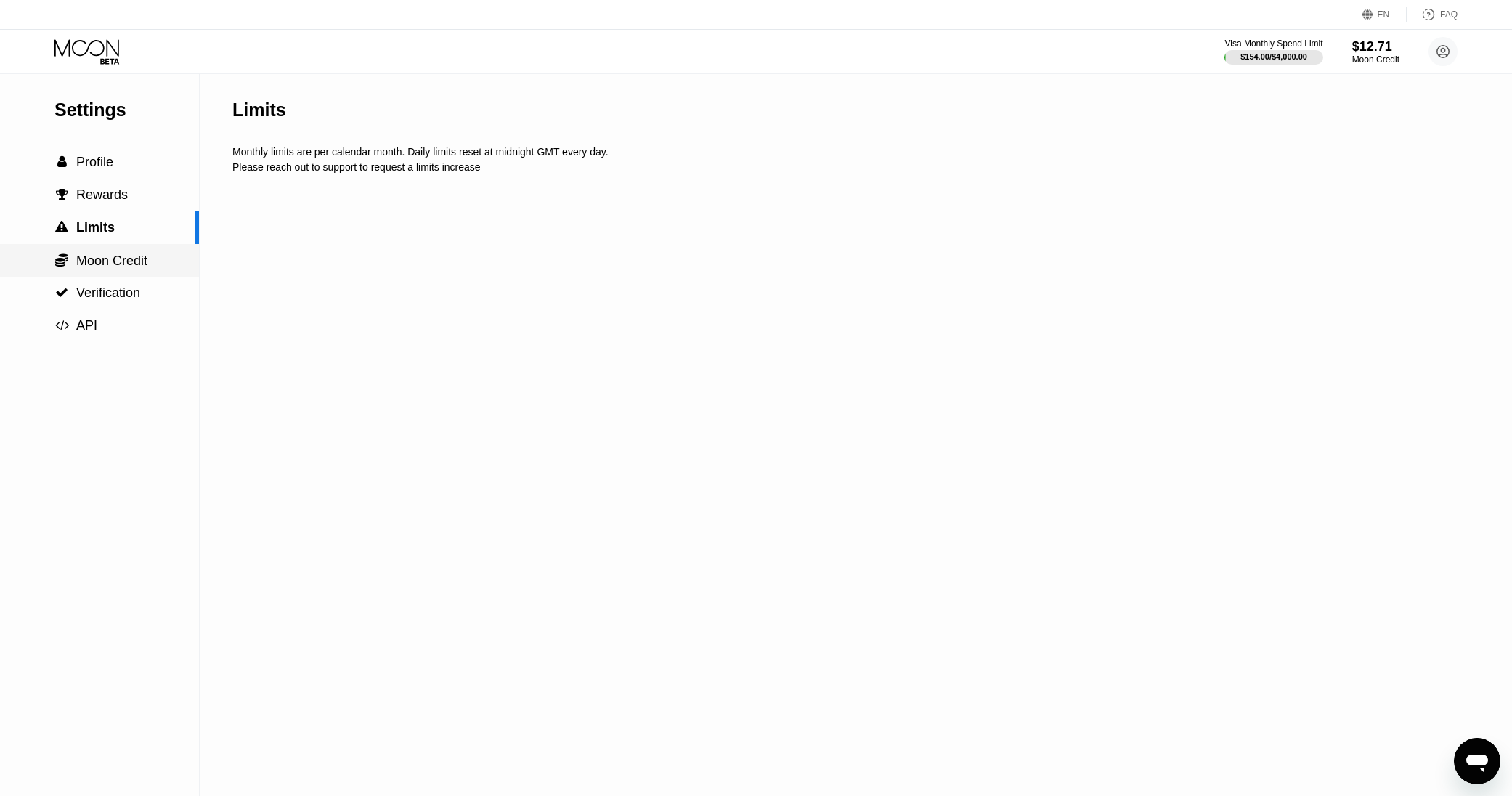
click at [119, 261] on span "Moon Credit" at bounding box center [112, 261] width 71 height 15
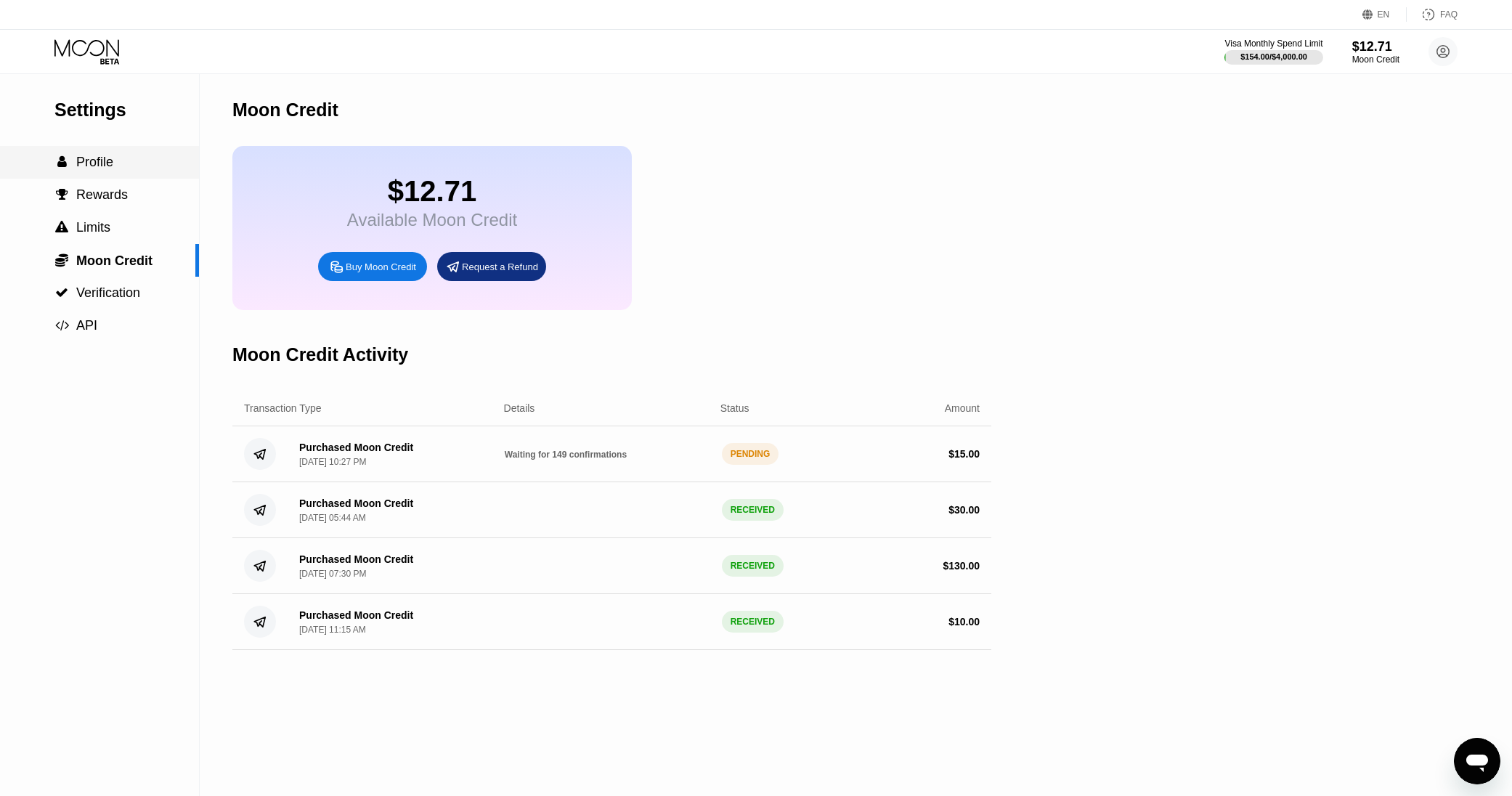
click at [132, 154] on div " Profile" at bounding box center [99, 162] width 199 height 16
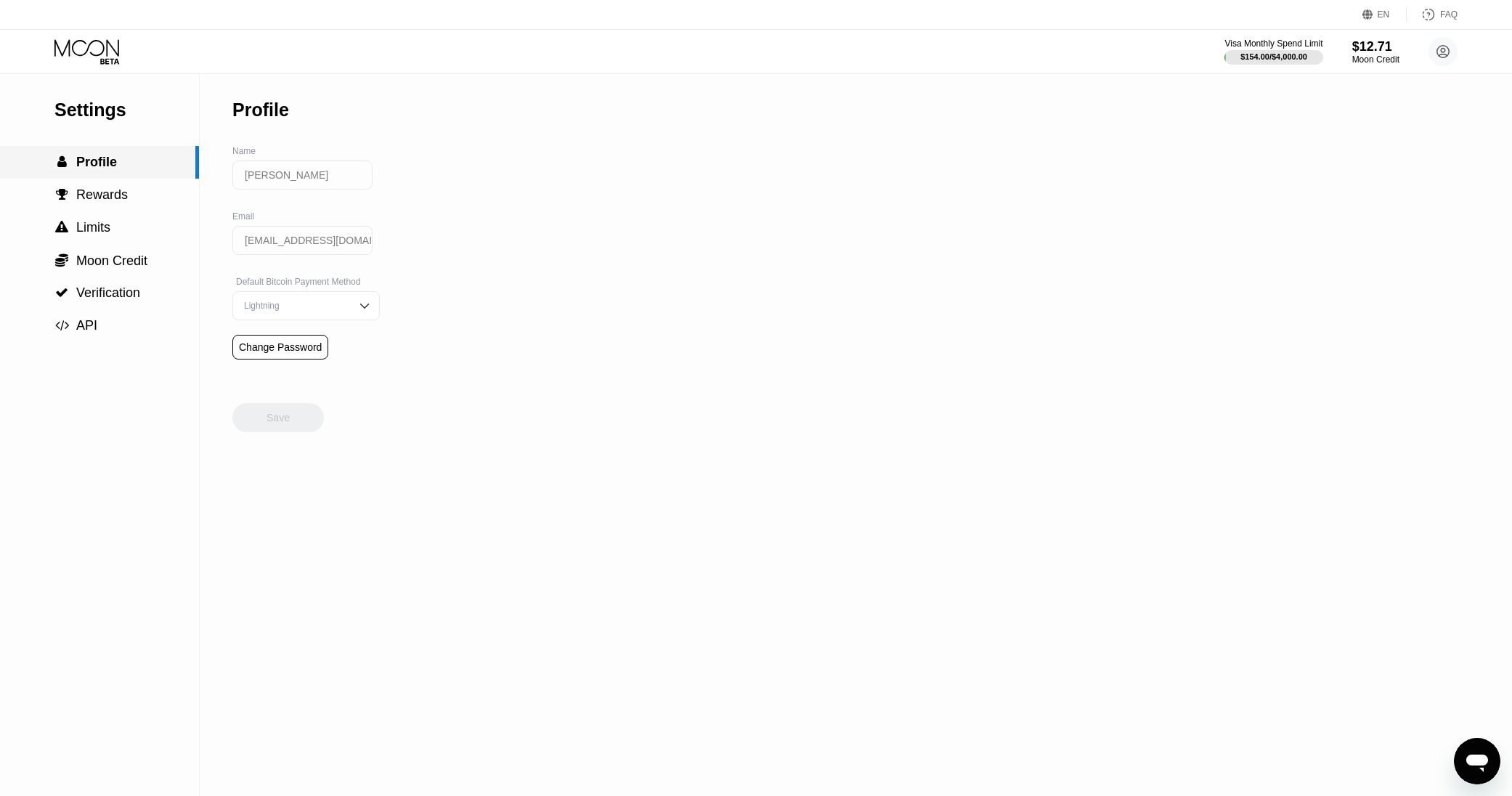
click at [132, 268] on span "Moon Credit" at bounding box center [112, 261] width 71 height 15
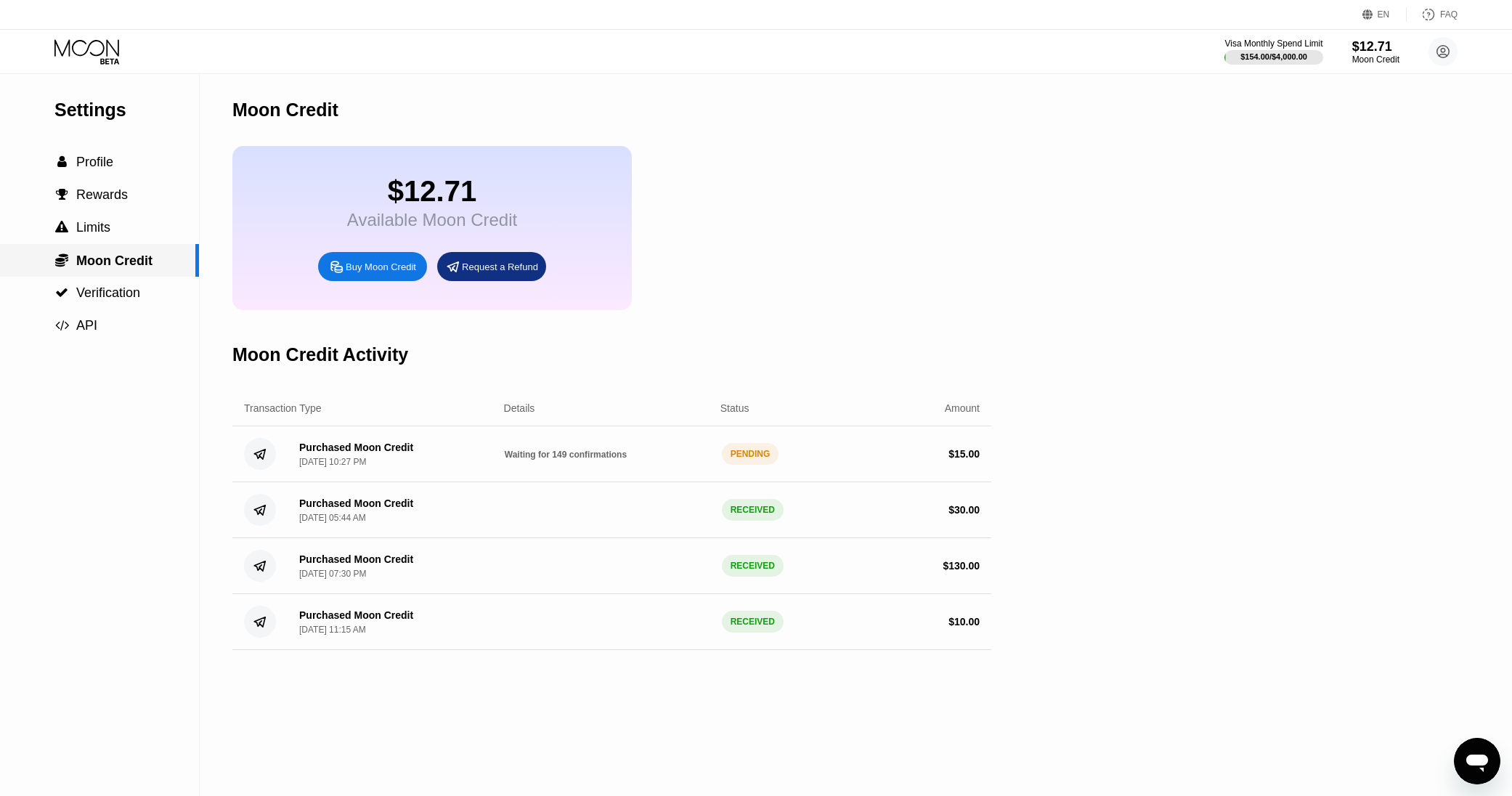
click at [129, 287] on span "Verification" at bounding box center [108, 292] width 64 height 15
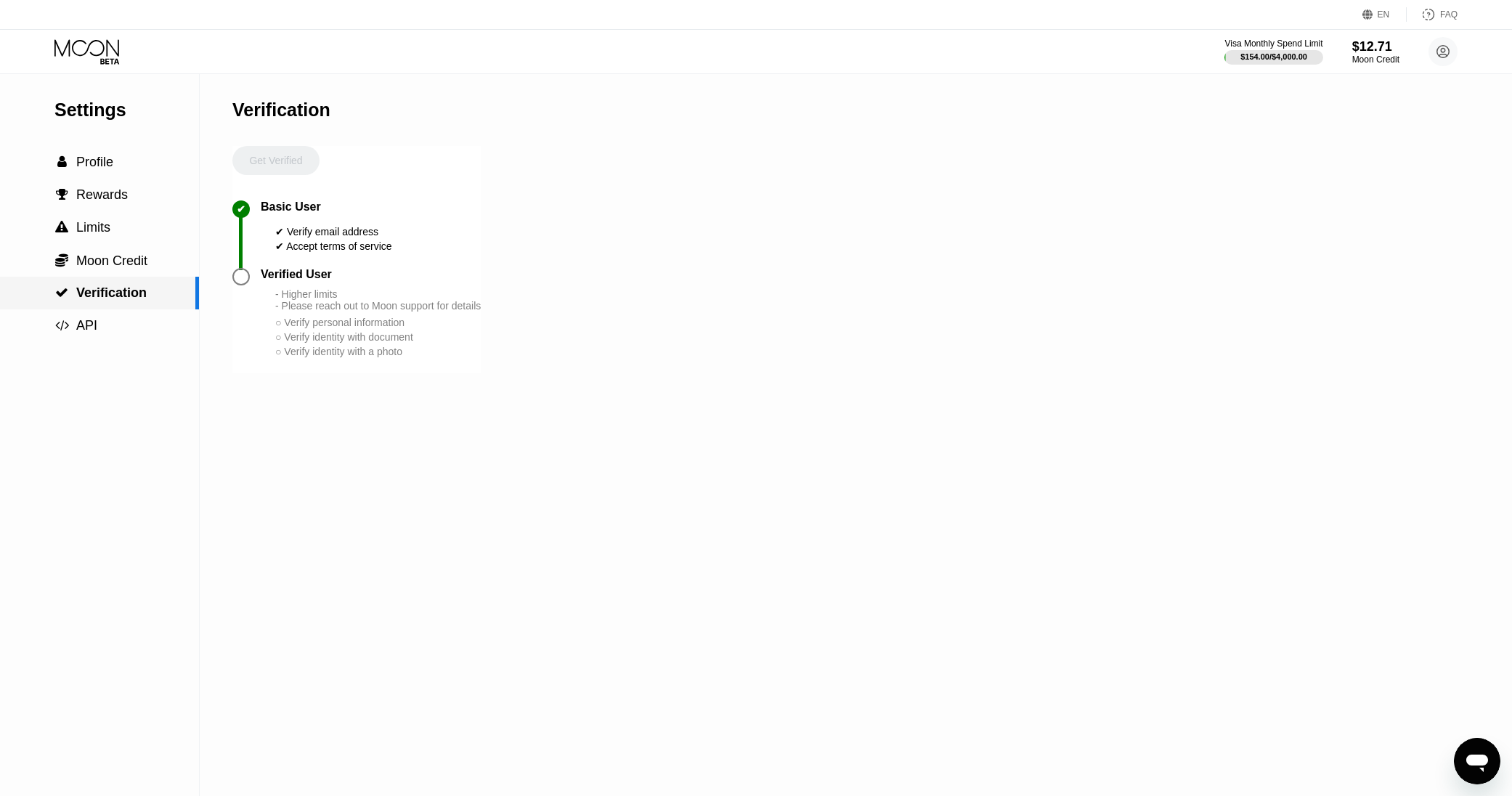
click at [124, 313] on div " API" at bounding box center [99, 326] width 199 height 33
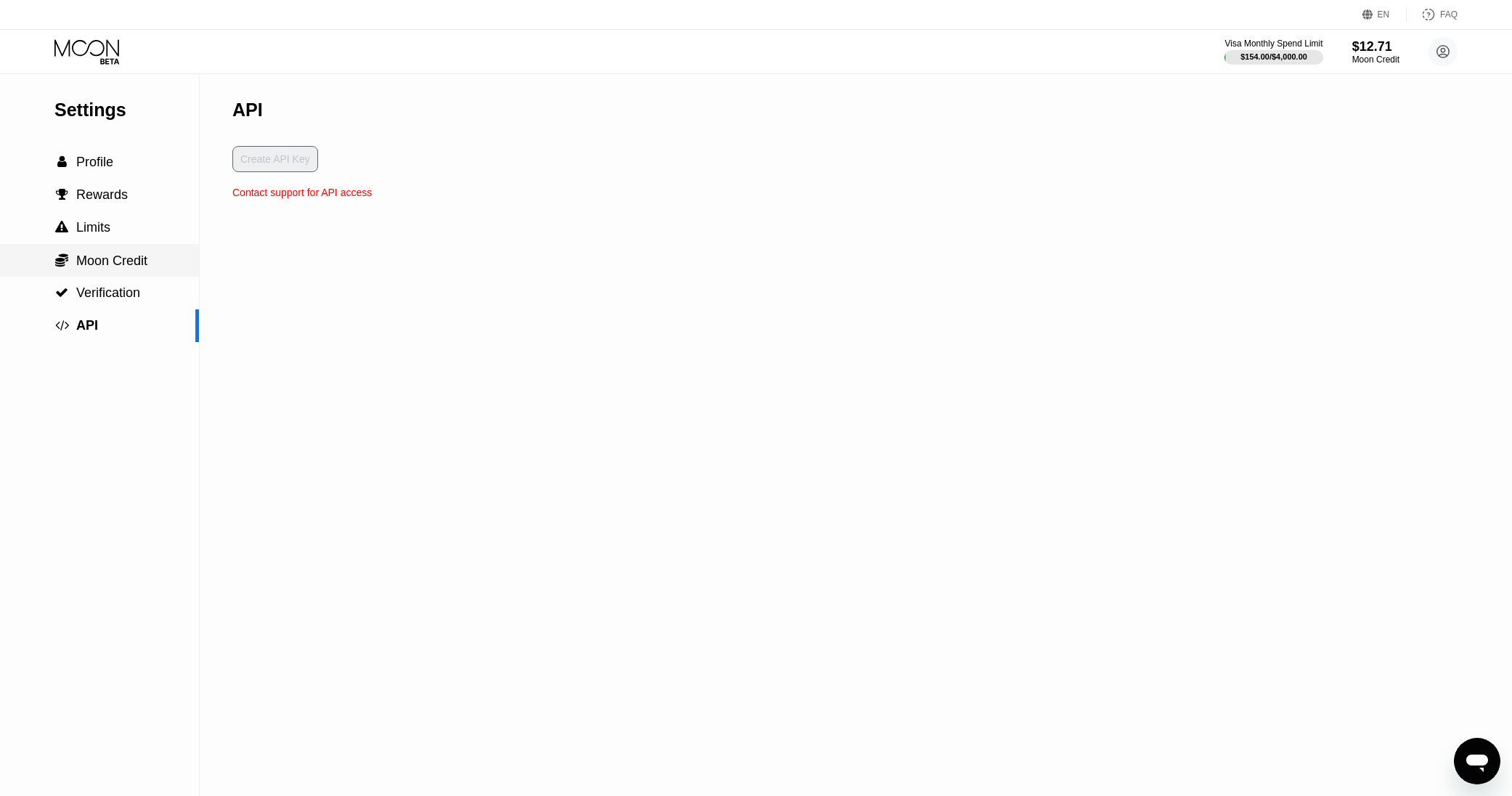
click at [144, 261] on span "Moon Credit" at bounding box center [112, 261] width 71 height 15
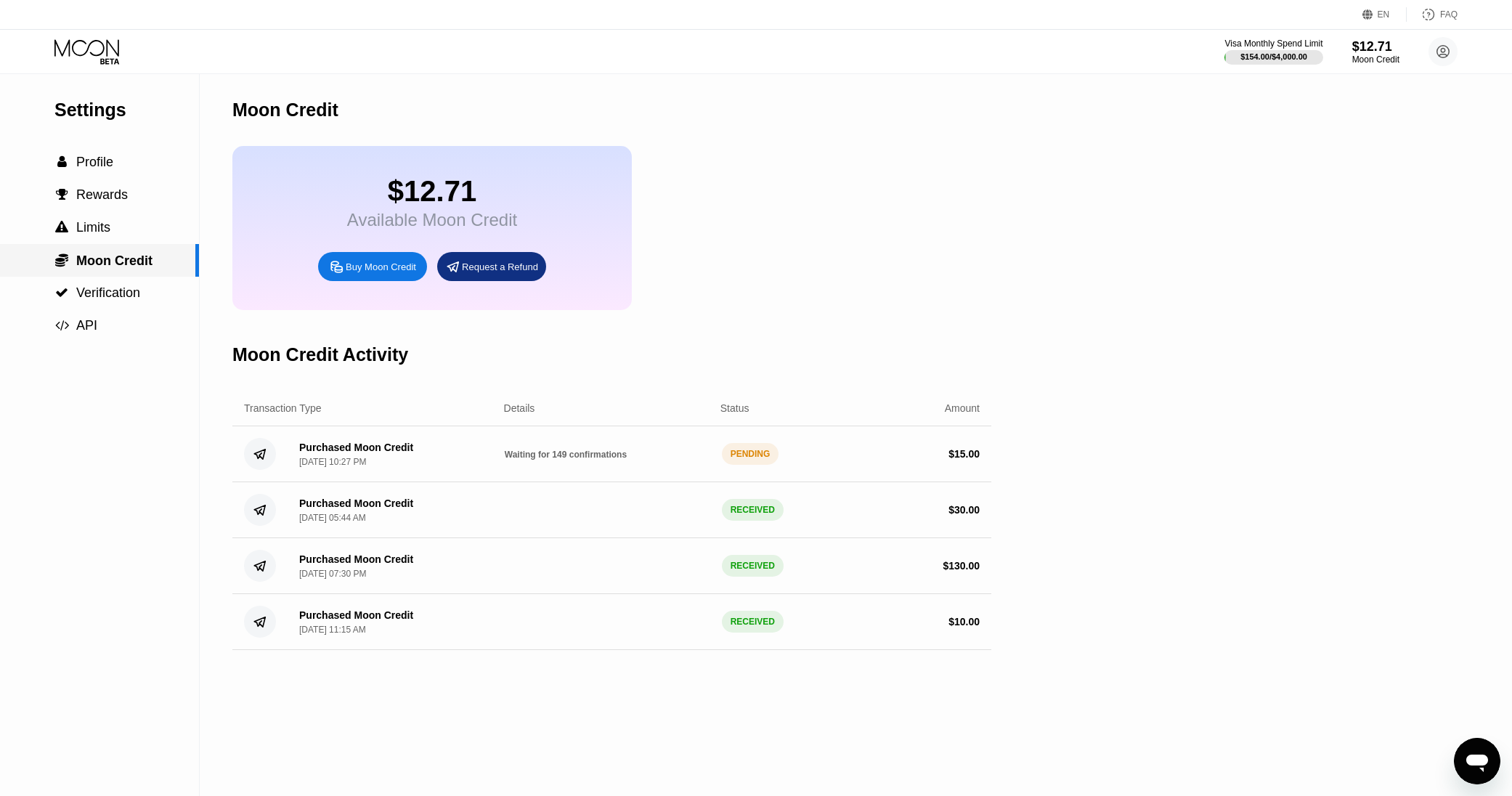
click at [144, 261] on span "Moon Credit" at bounding box center [114, 261] width 76 height 15
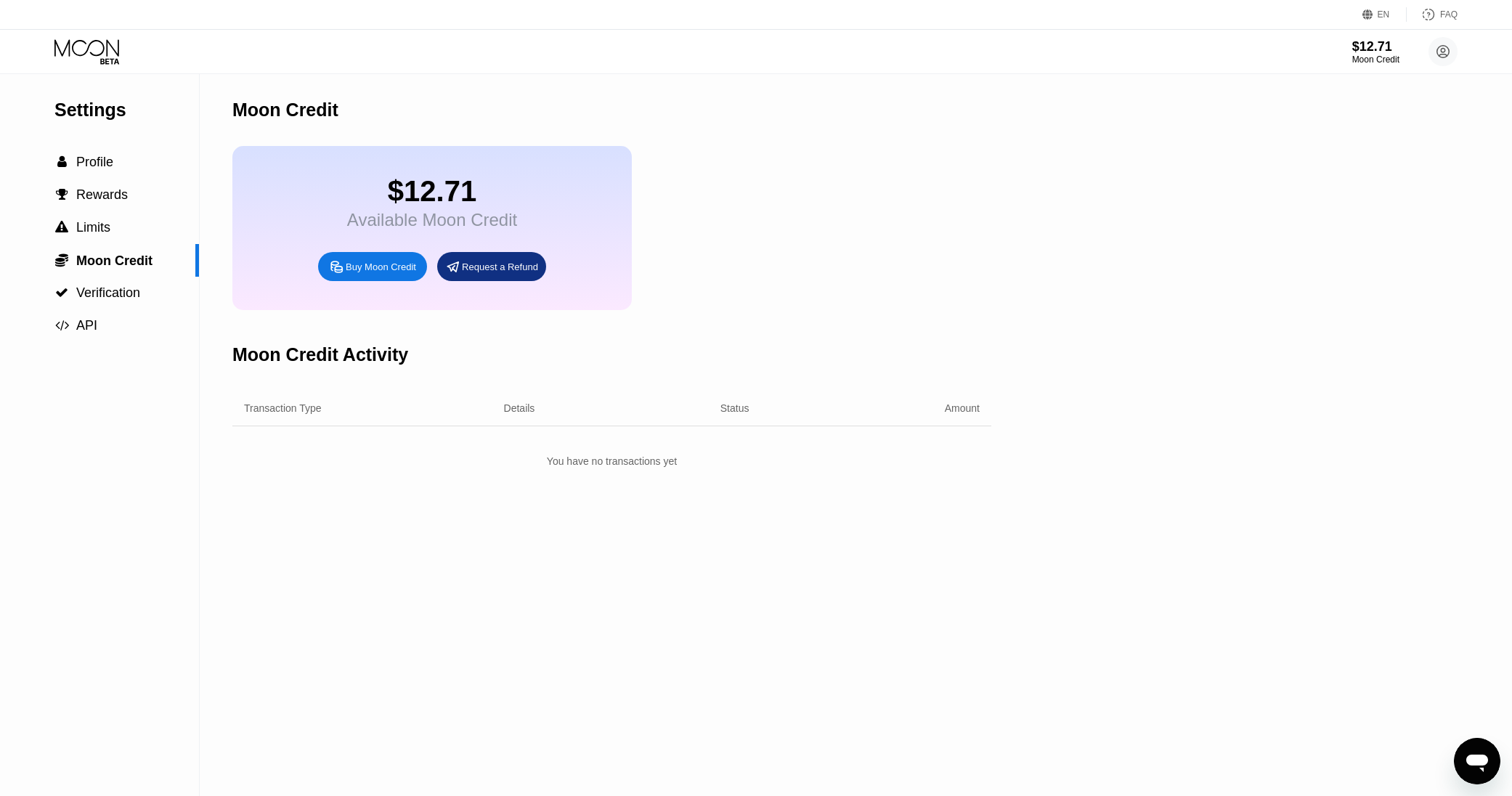
click at [524, 412] on div "Details" at bounding box center [520, 408] width 31 height 12
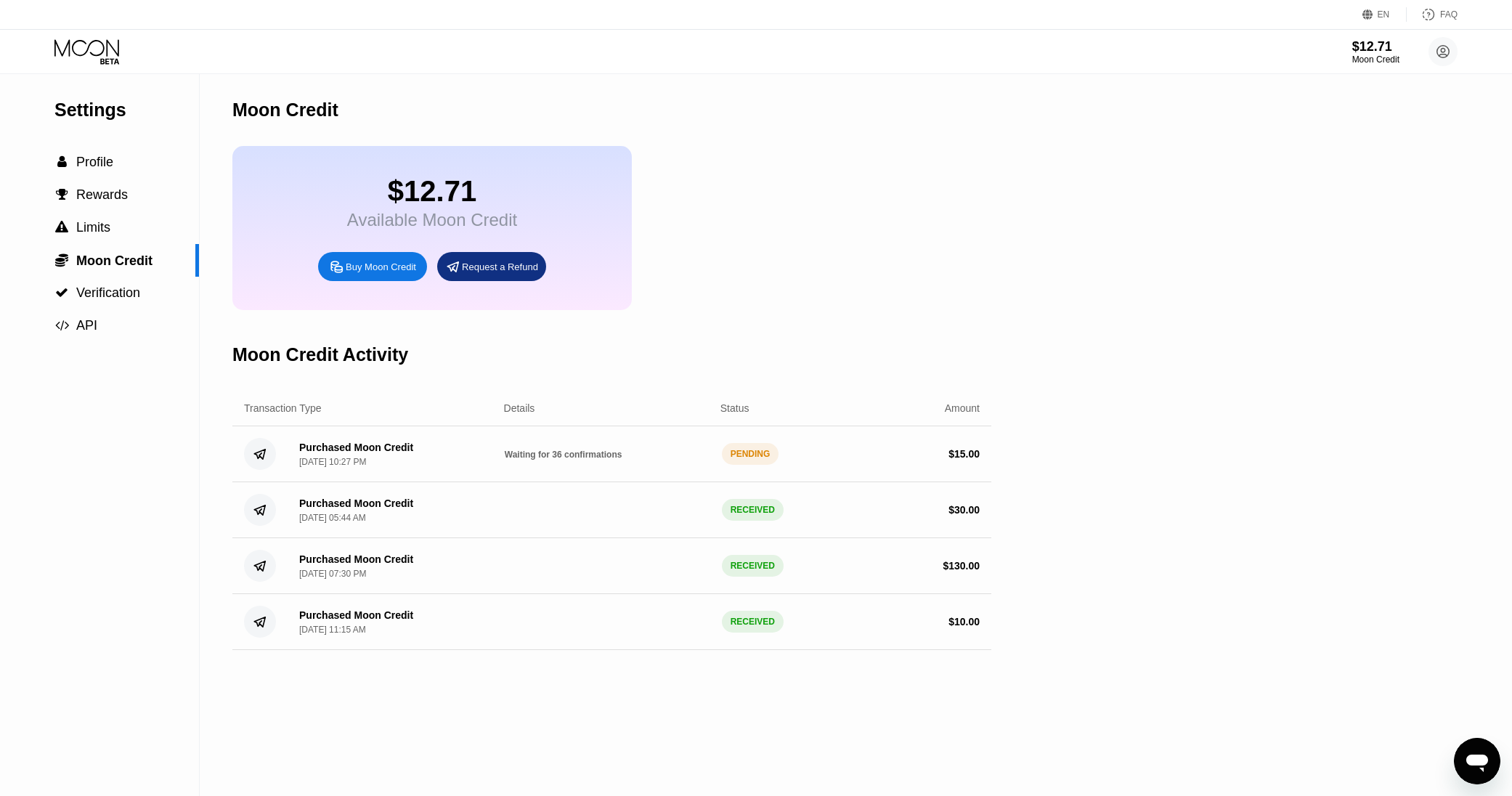
click at [524, 409] on div "Details" at bounding box center [520, 408] width 31 height 12
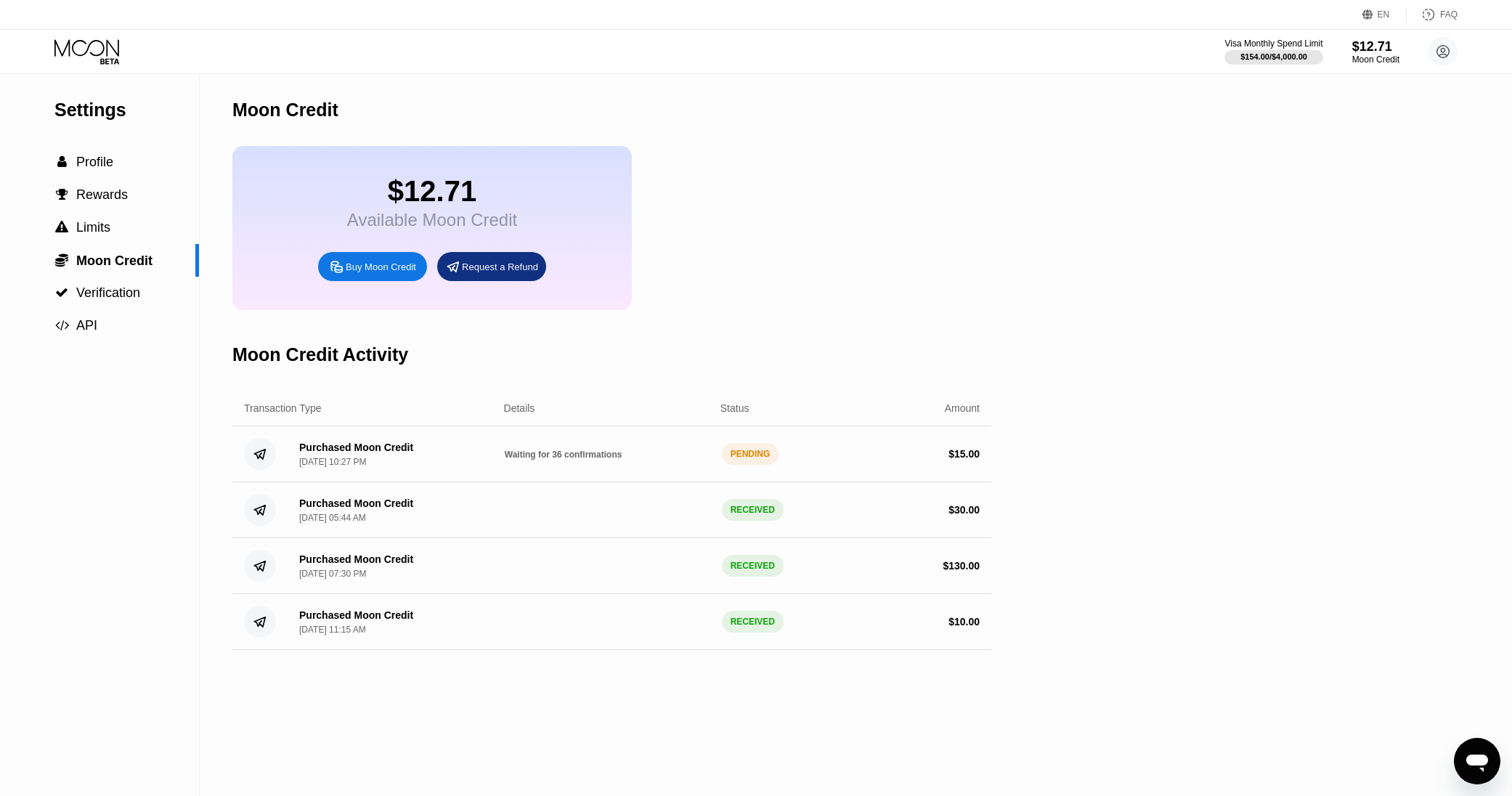
click at [524, 409] on div "Details" at bounding box center [520, 408] width 31 height 12
drag, startPoint x: 1079, startPoint y: 398, endPoint x: 316, endPoint y: 678, distance: 812.8
click at [316, 678] on div "Settings  Profile  Rewards  Limits  Moon Credit  Verification  API Moon C…" at bounding box center [756, 434] width 1512 height 722
drag, startPoint x: 233, startPoint y: 338, endPoint x: 580, endPoint y: 717, distance: 513.9
click at [580, 717] on div "Moon Credit $12.71 Available Moon Credit Buy Moon Credit Request a Refund Moon …" at bounding box center [612, 434] width 759 height 722
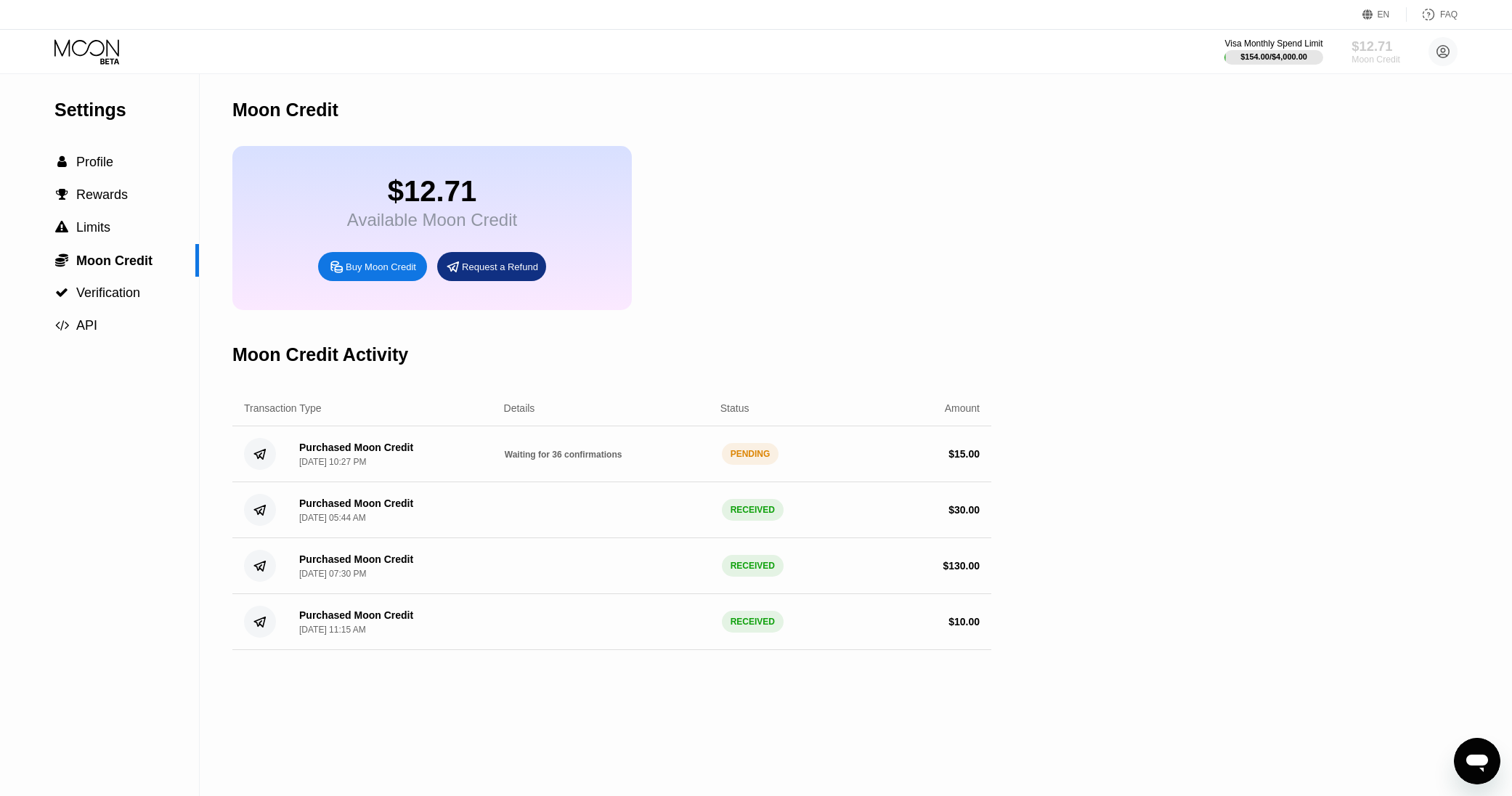
click at [1383, 57] on div "Moon Credit" at bounding box center [1375, 59] width 49 height 10
click at [1375, 45] on div "$12.71" at bounding box center [1375, 47] width 49 height 16
click at [1286, 52] on div "$154.00 / $4,000.00" at bounding box center [1274, 56] width 68 height 9
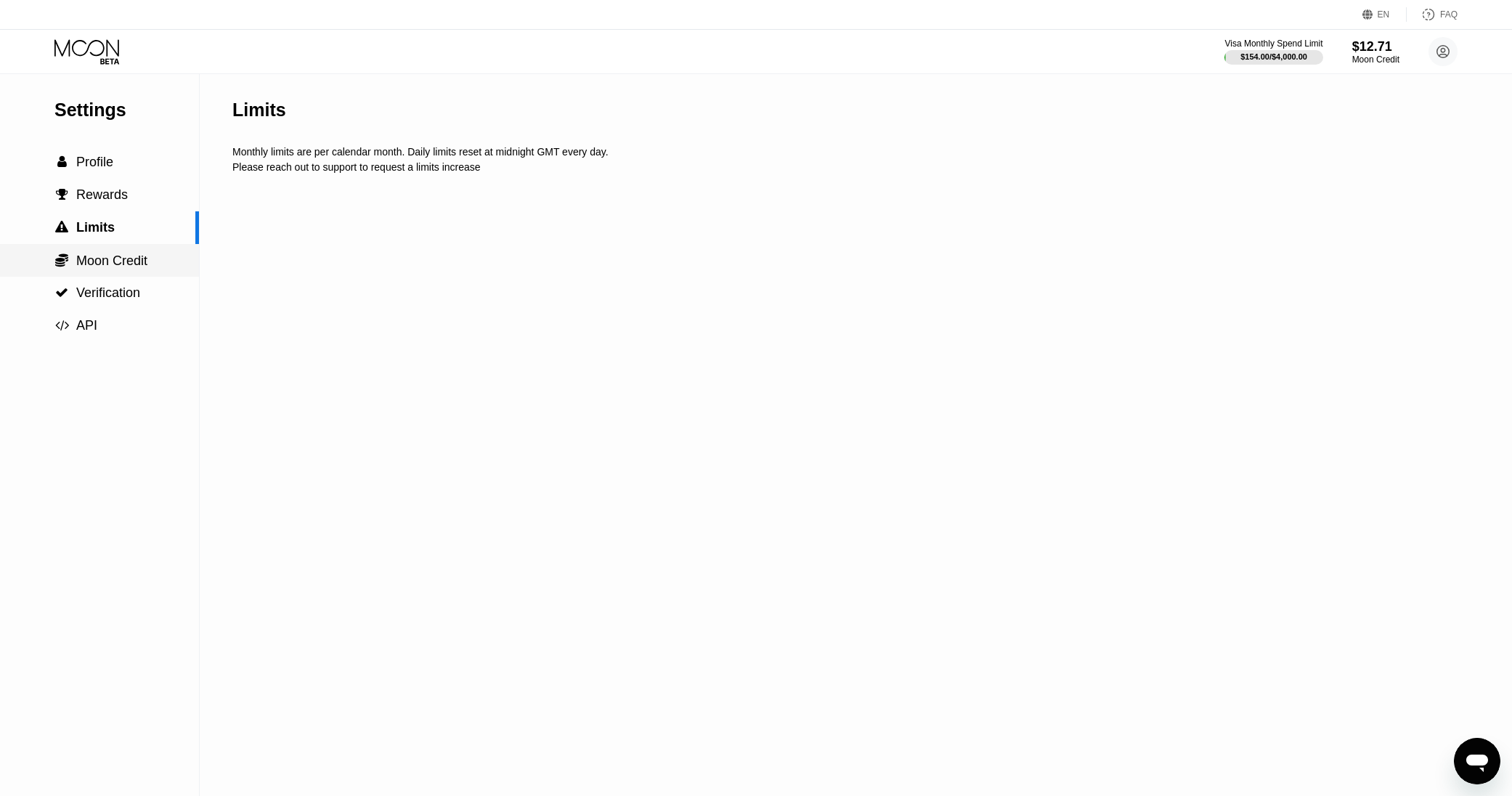
click at [142, 254] on span "Moon Credit" at bounding box center [112, 261] width 71 height 15
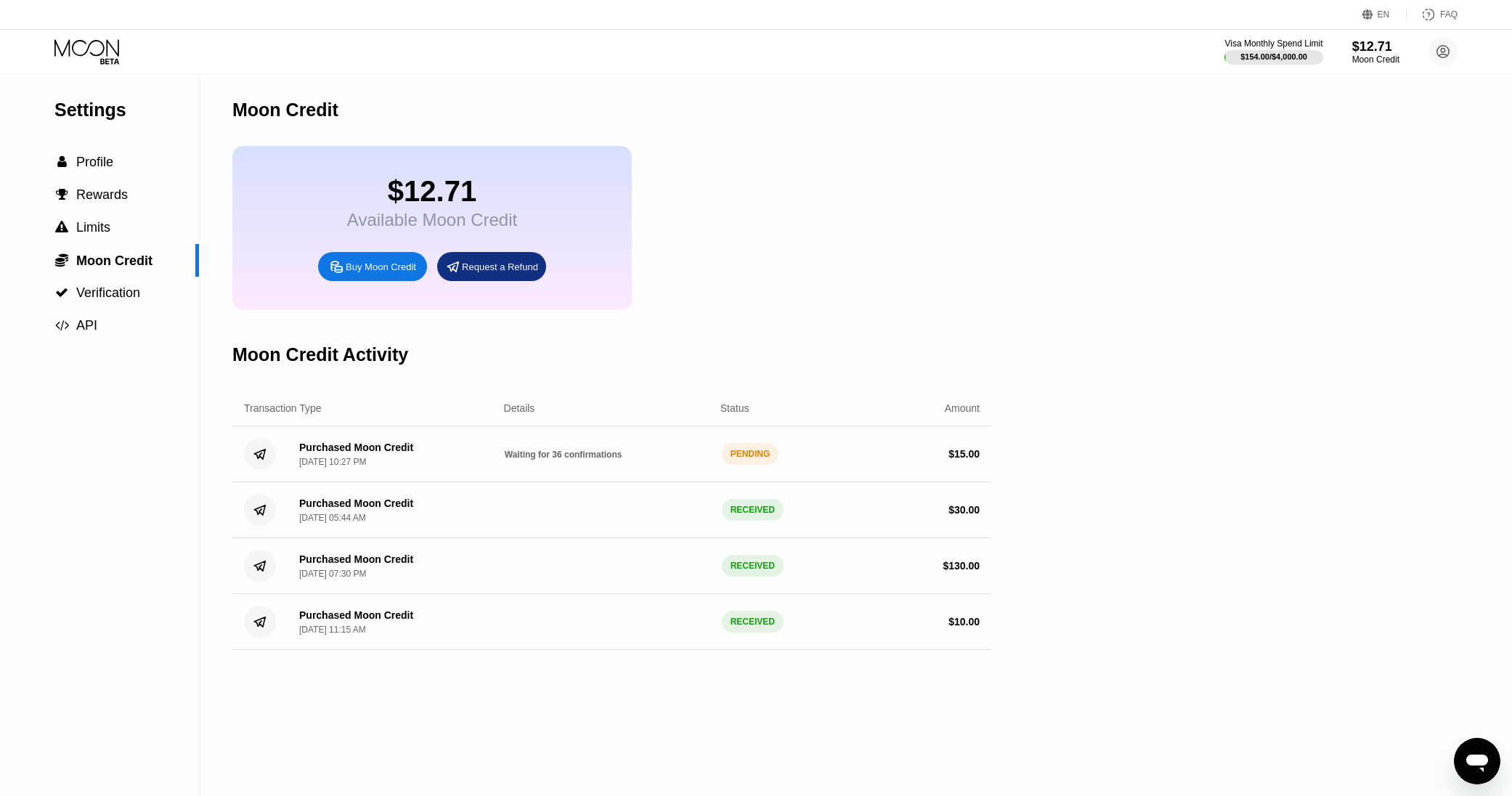
click at [598, 455] on span "Waiting for 36 confirmations" at bounding box center [564, 455] width 118 height 10
click at [122, 296] on span "Verification" at bounding box center [108, 292] width 64 height 15
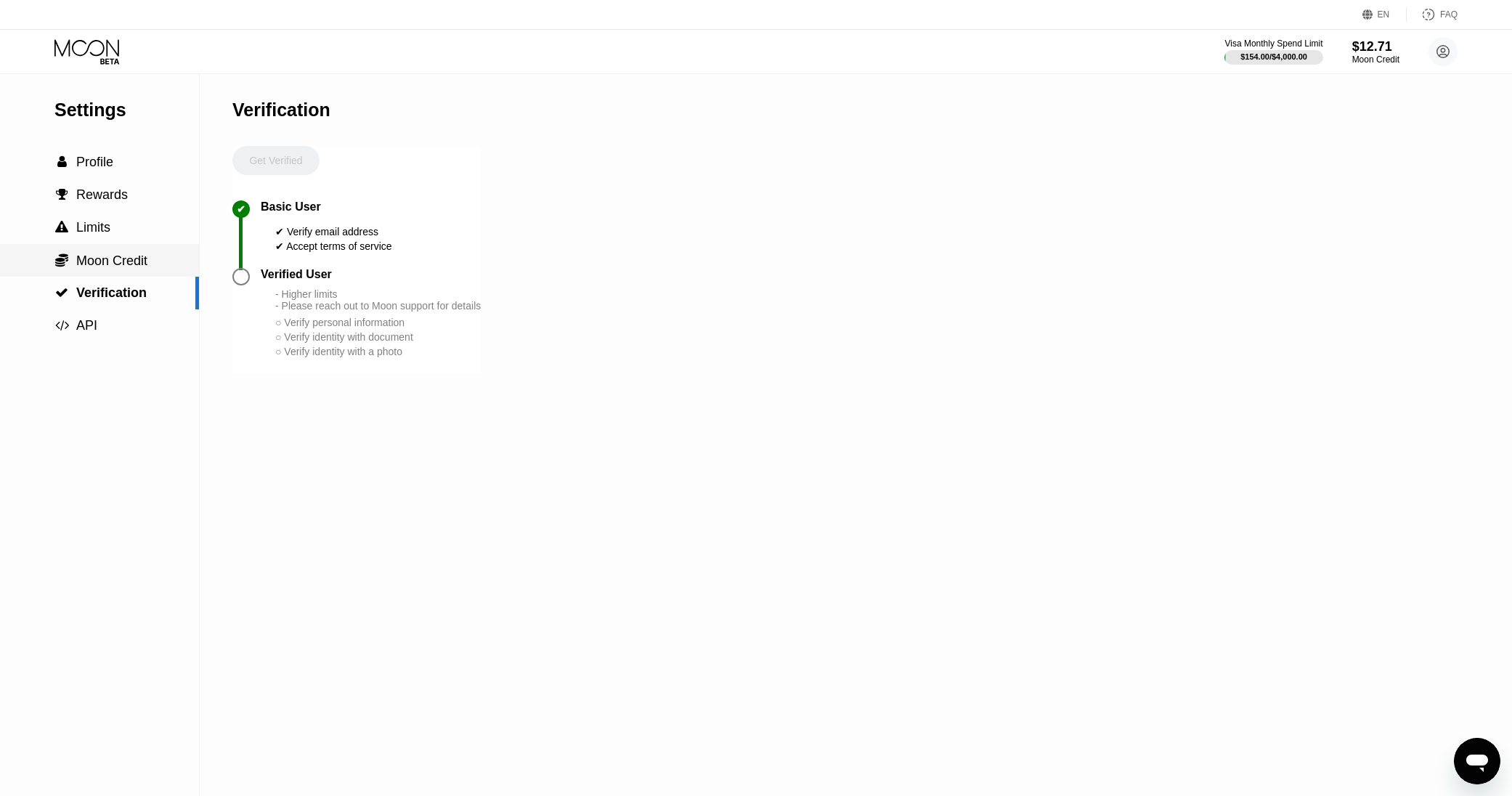
click at [125, 265] on span "Moon Credit" at bounding box center [112, 261] width 71 height 15
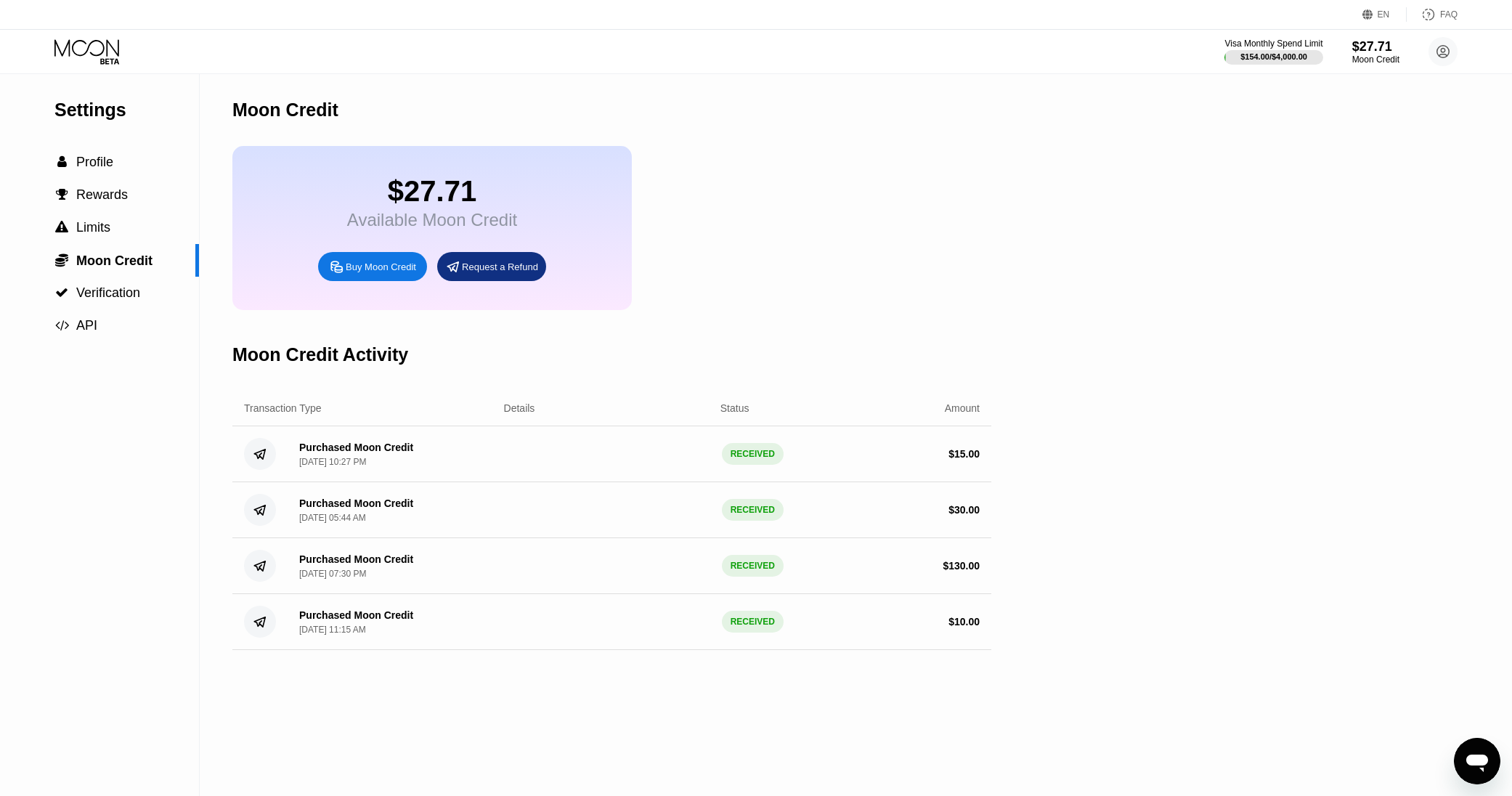
click at [100, 46] on icon at bounding box center [88, 52] width 67 height 26
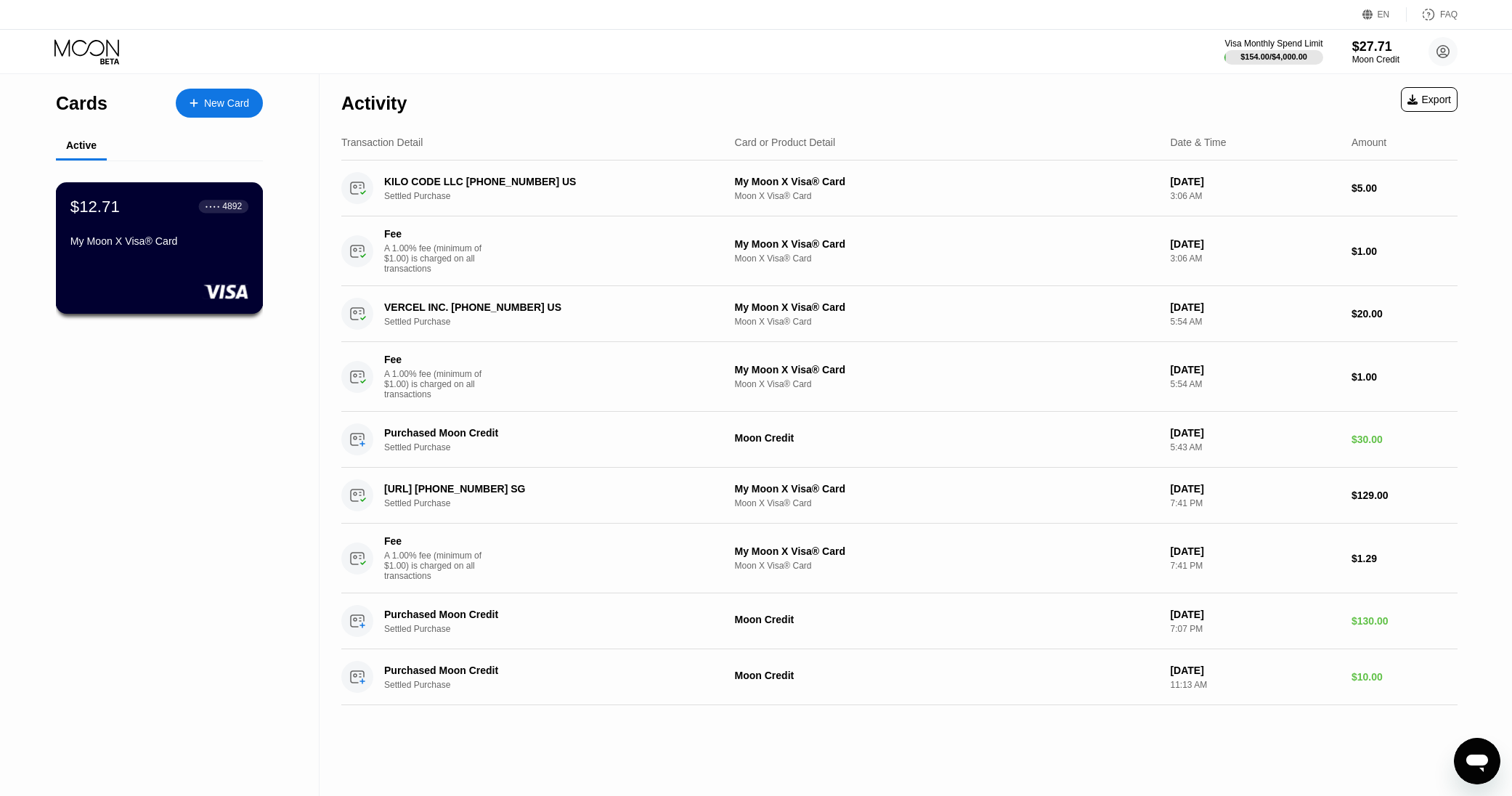
click at [152, 216] on div "$12.71 ● ● ● ● 4892" at bounding box center [159, 206] width 178 height 19
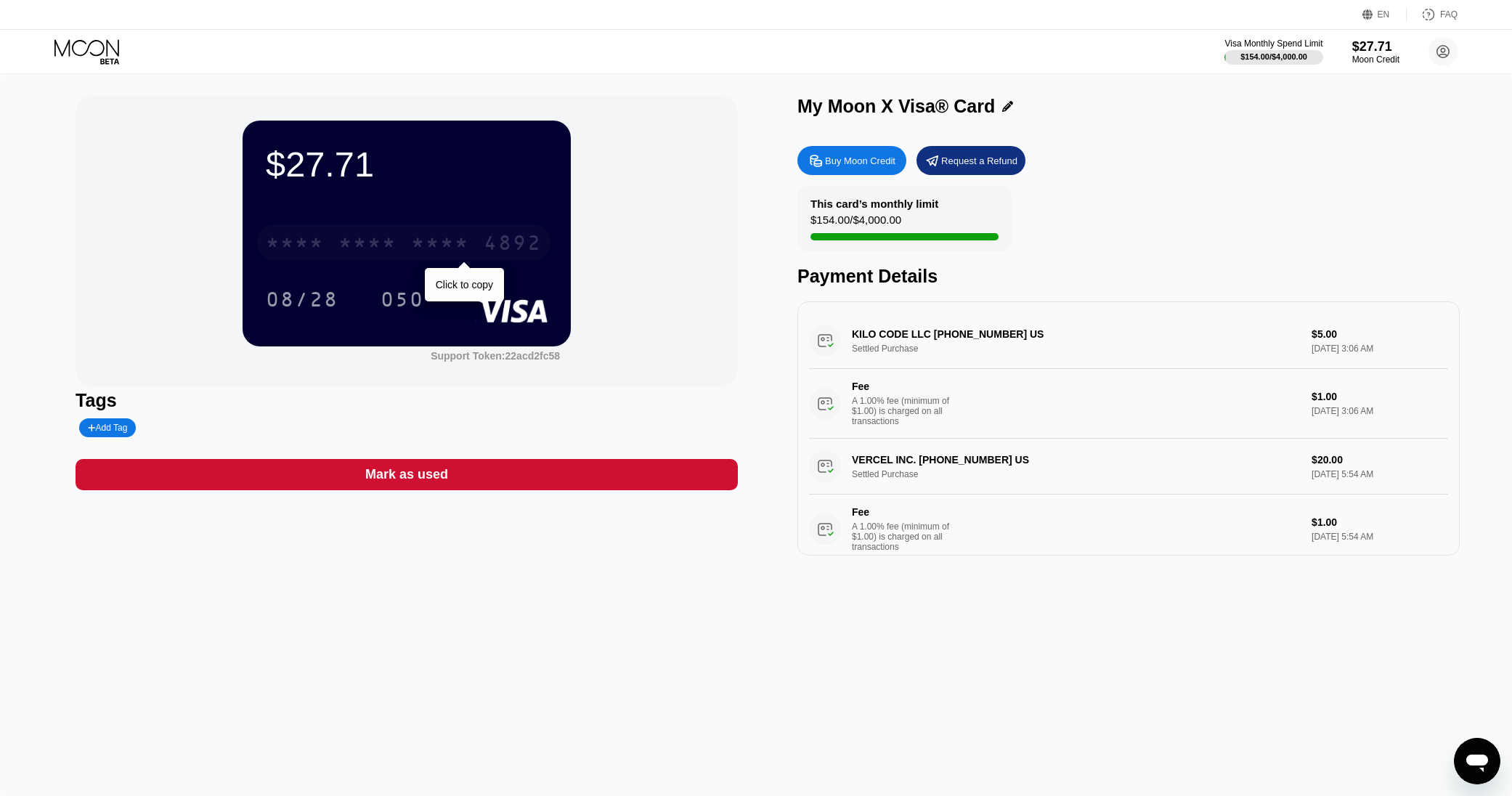
click at [516, 241] on div "4892" at bounding box center [513, 245] width 58 height 23
